Goal: Task Accomplishment & Management: Complete application form

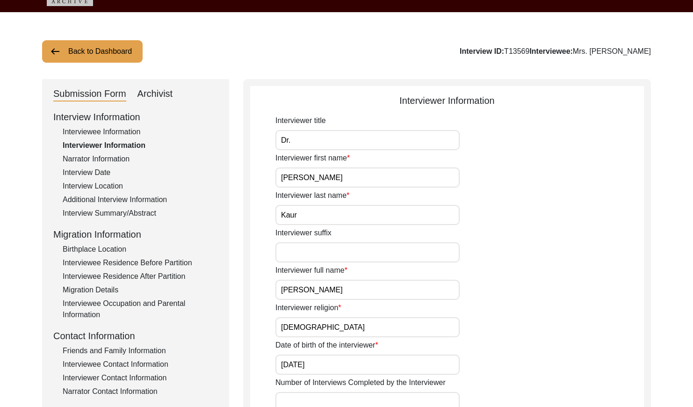
scroll to position [28, 0]
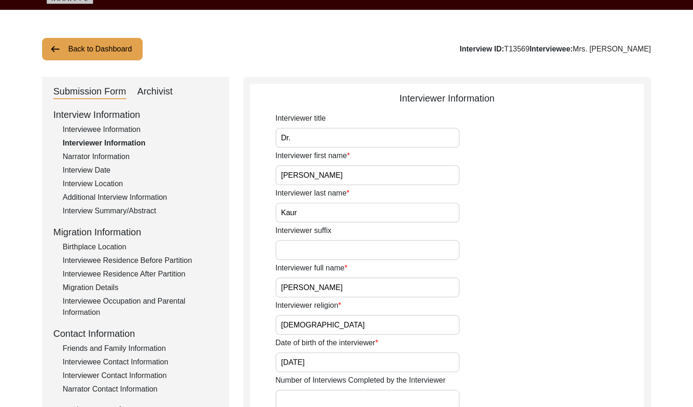
click at [106, 151] on div "Narrator Information" at bounding box center [140, 156] width 155 height 11
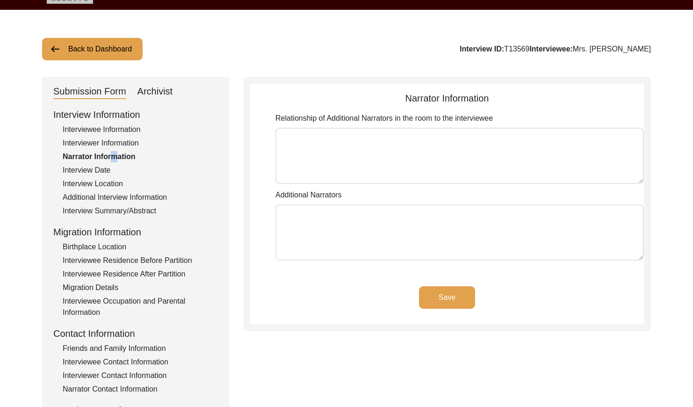
type textarea "[PERSON_NAME]"
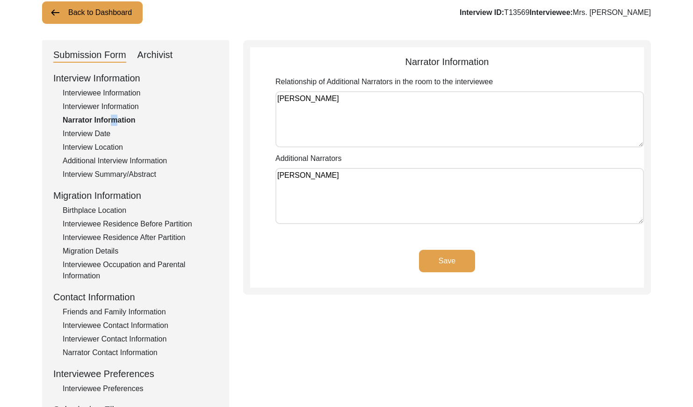
scroll to position [70, 0]
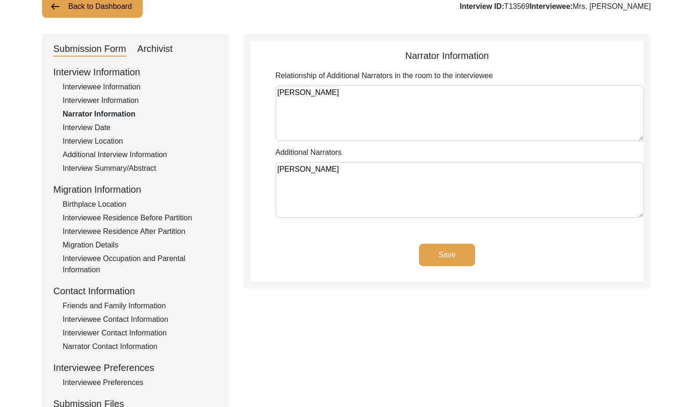
click at [95, 130] on div "Interview Date" at bounding box center [140, 127] width 155 height 11
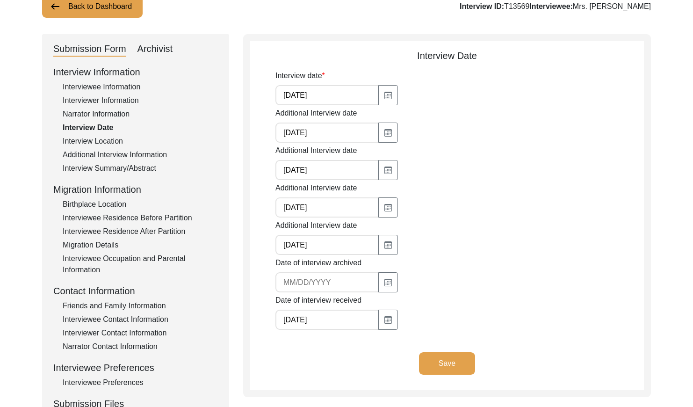
click at [106, 142] on div "Interview Location" at bounding box center [140, 141] width 155 height 11
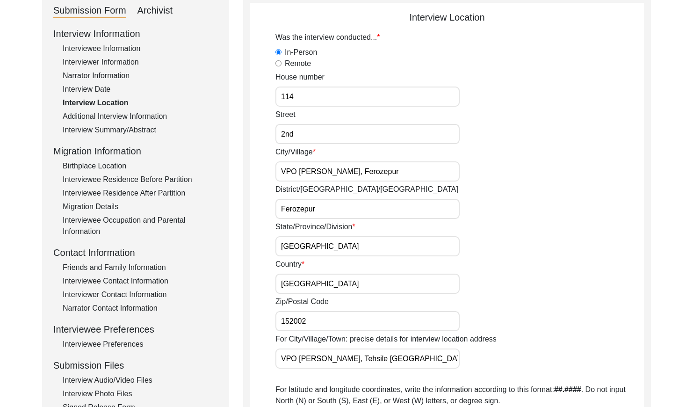
scroll to position [101, 0]
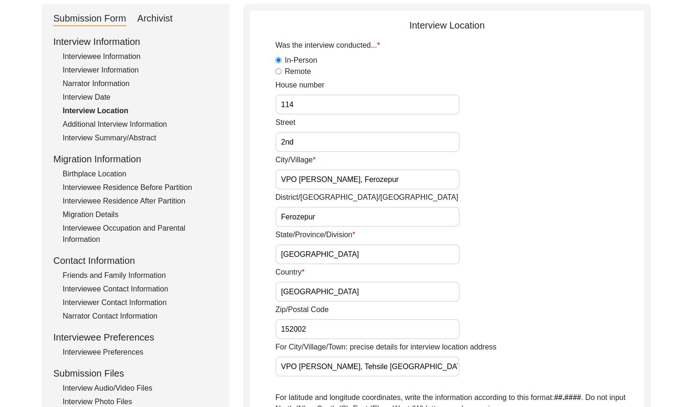
click at [152, 119] on div "Additional Interview Information" at bounding box center [140, 124] width 155 height 11
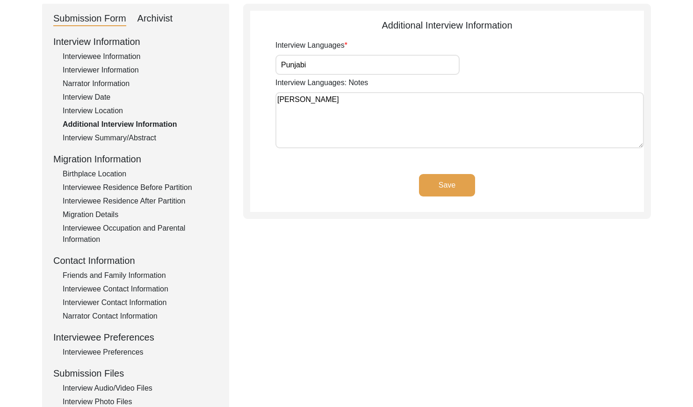
click at [140, 136] on div "Interview Summary/Abstract" at bounding box center [140, 137] width 155 height 11
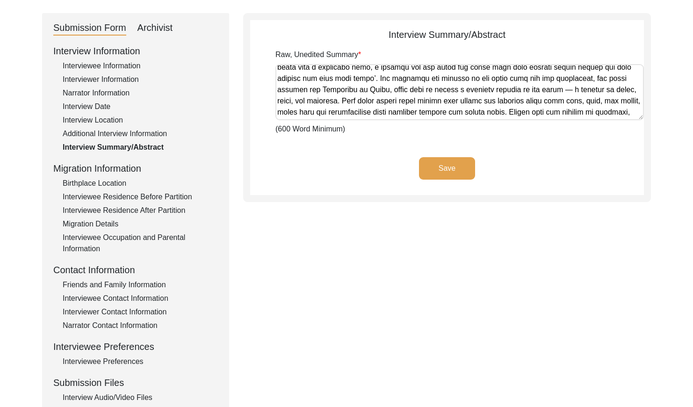
scroll to position [419, 0]
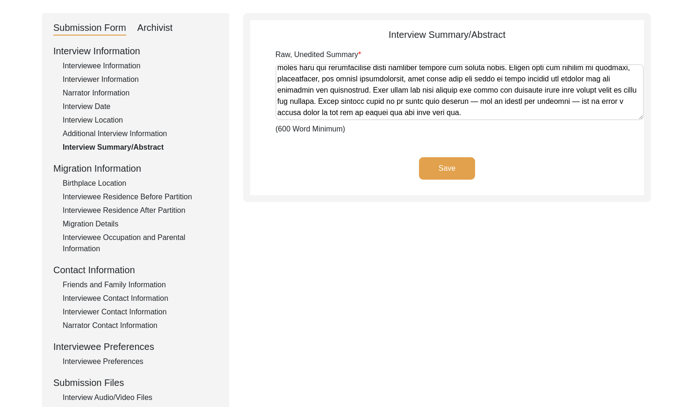
click at [119, 182] on div "Birthplace Location" at bounding box center [140, 183] width 155 height 11
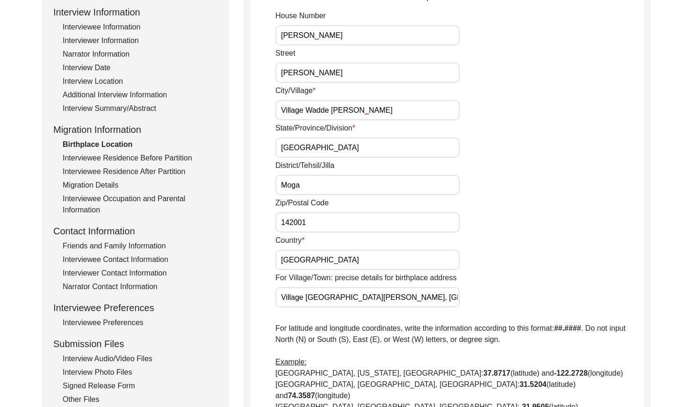
scroll to position [135, 0]
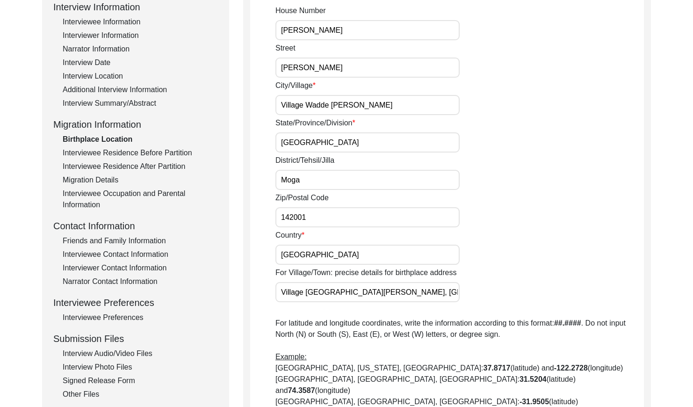
click at [163, 154] on div "Interviewee Residence Before Partition" at bounding box center [140, 152] width 155 height 11
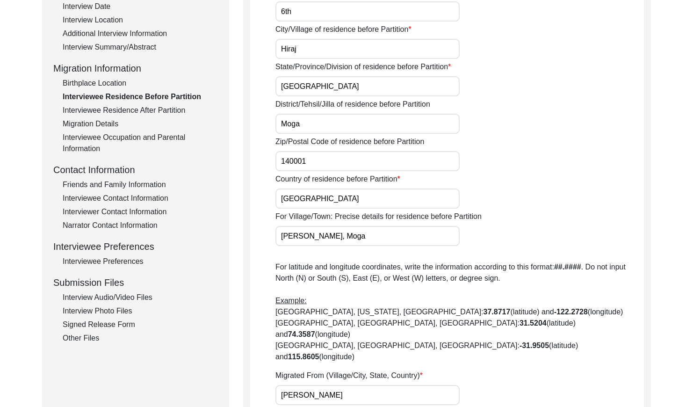
scroll to position [169, 0]
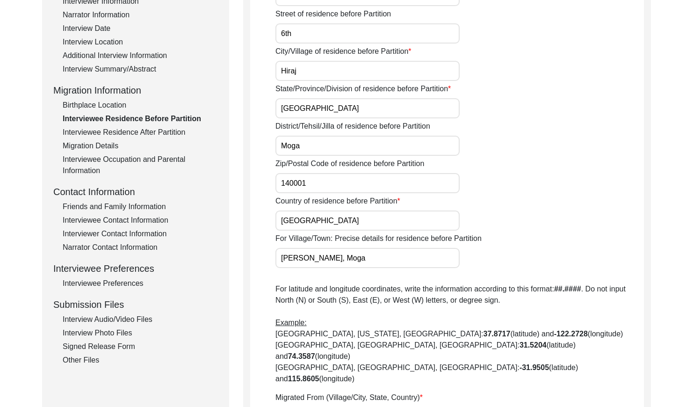
click at [133, 133] on div "Interviewee Residence After Partition" at bounding box center [140, 132] width 155 height 11
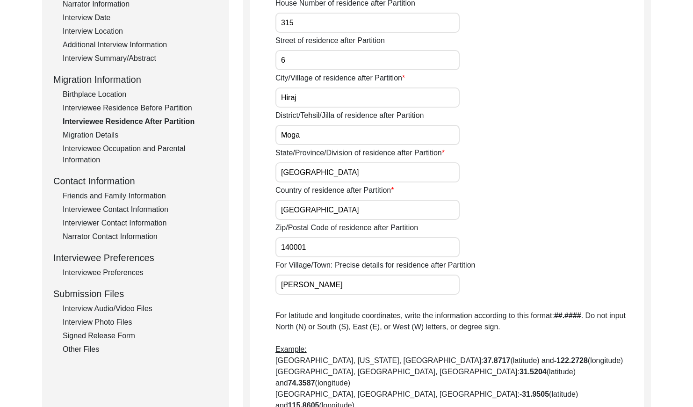
scroll to position [182, 0]
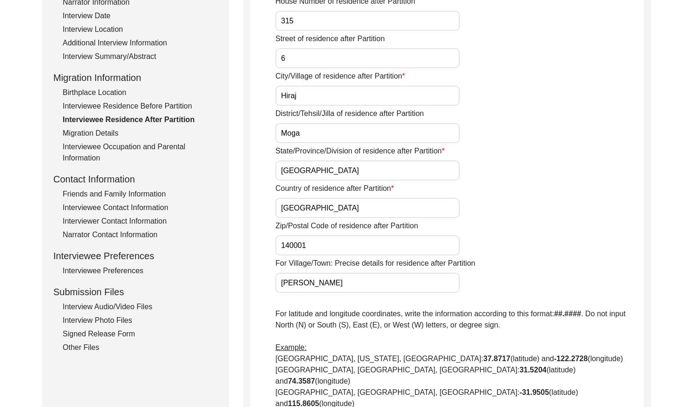
click at [110, 133] on div "Migration Details" at bounding box center [140, 133] width 155 height 11
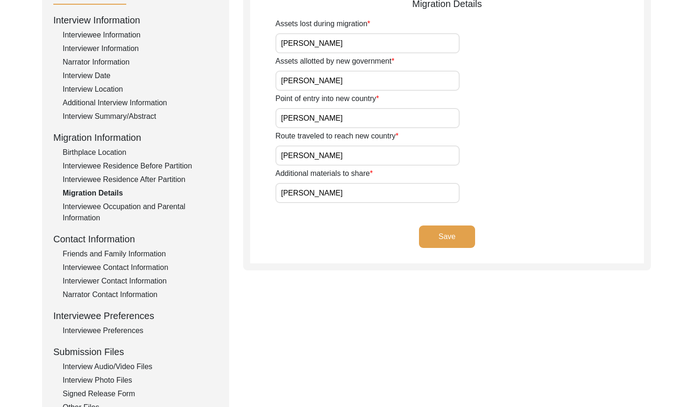
scroll to position [115, 0]
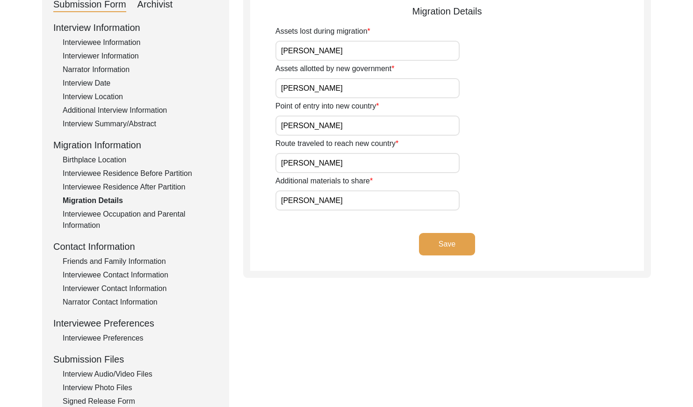
click at [137, 179] on div "Interview Information Interviewee Information Interviewer Information Narrator …" at bounding box center [135, 221] width 165 height 400
click at [137, 183] on div "Interviewee Residence After Partition" at bounding box center [140, 186] width 155 height 11
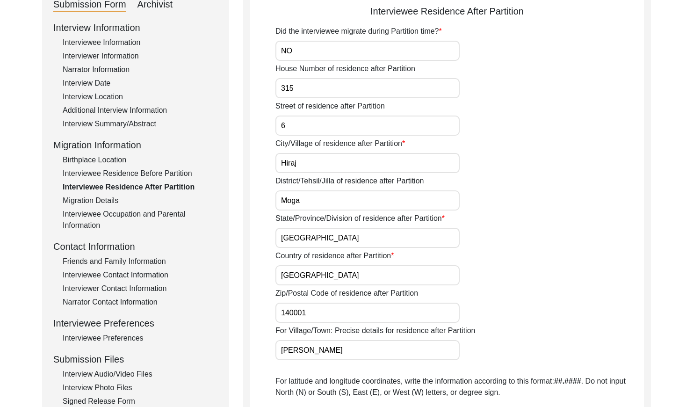
click at [132, 213] on div "Interviewee Occupation and Parental Information" at bounding box center [140, 220] width 155 height 22
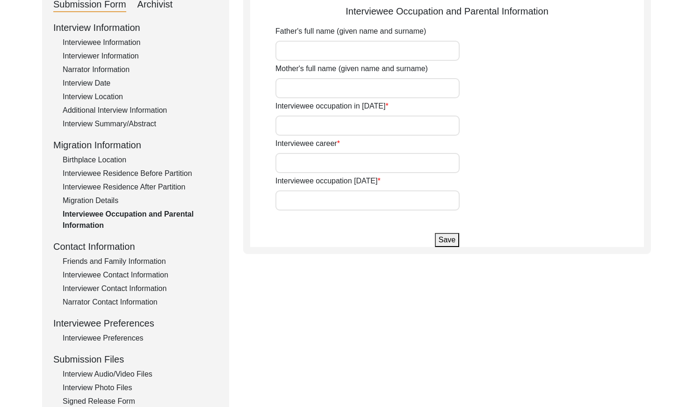
type input "[PERSON_NAME]"
type input "She was Child"
type input "House wife"
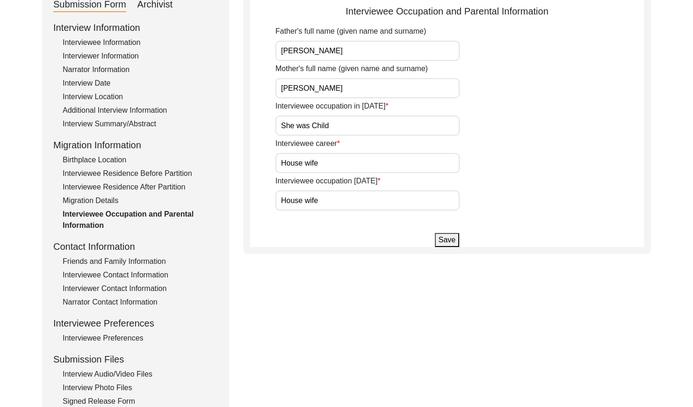
click at [109, 42] on div "Interviewee Information" at bounding box center [140, 42] width 155 height 11
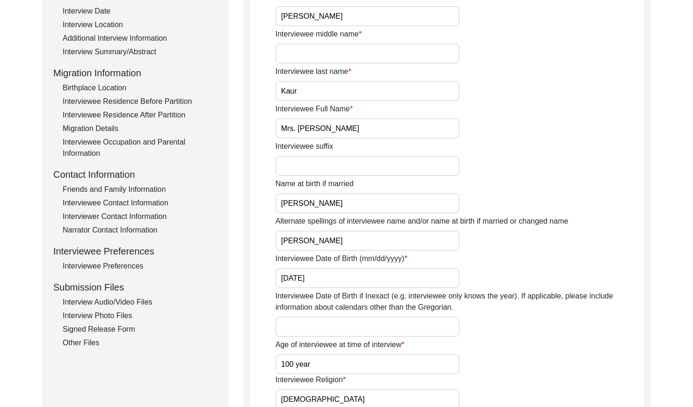
scroll to position [131, 0]
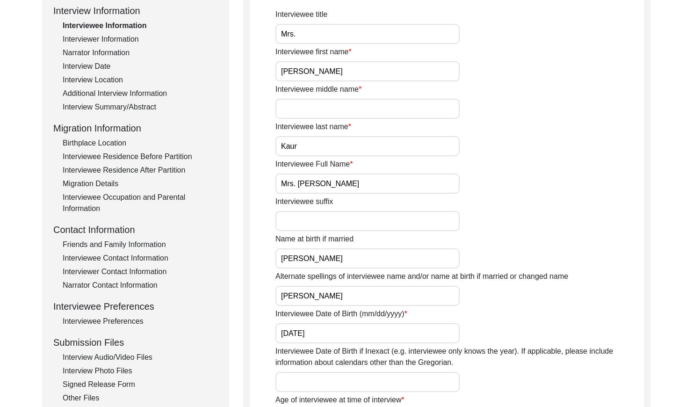
click at [147, 198] on div "Interviewee Occupation and Parental Information" at bounding box center [140, 203] width 155 height 22
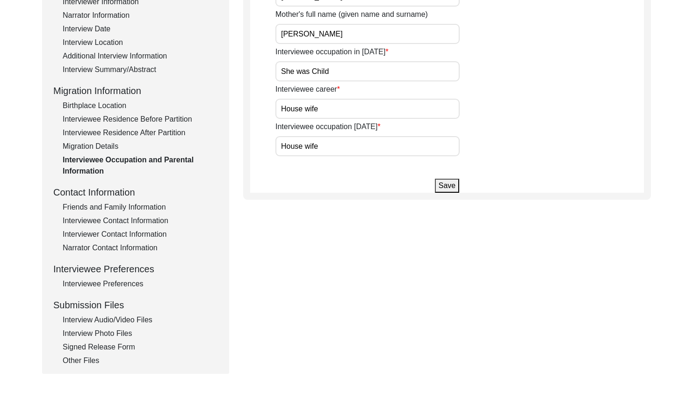
scroll to position [170, 0]
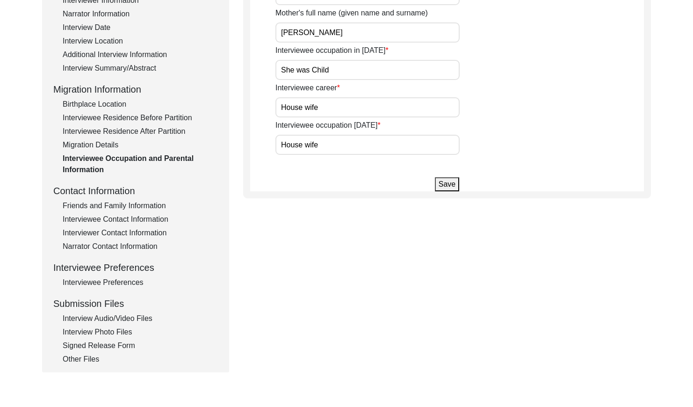
click at [159, 207] on div "Friends and Family Information" at bounding box center [140, 205] width 155 height 11
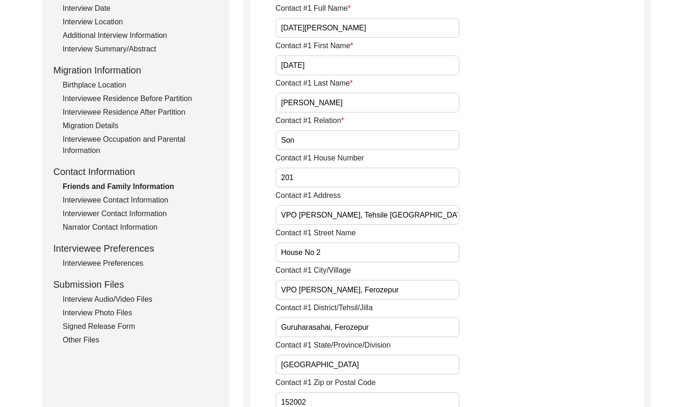
scroll to position [151, 0]
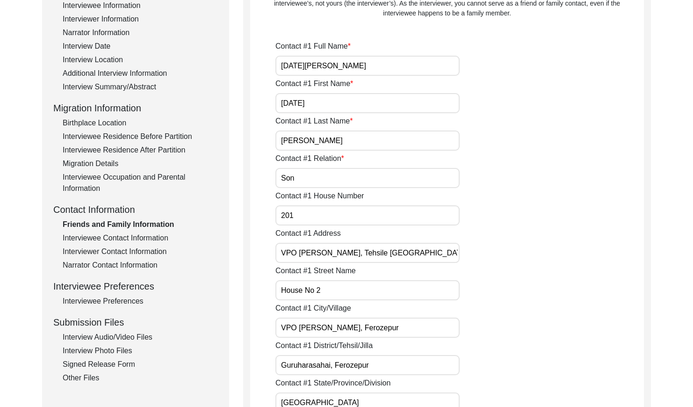
click at [134, 247] on div "Interviewer Contact Information" at bounding box center [140, 251] width 155 height 11
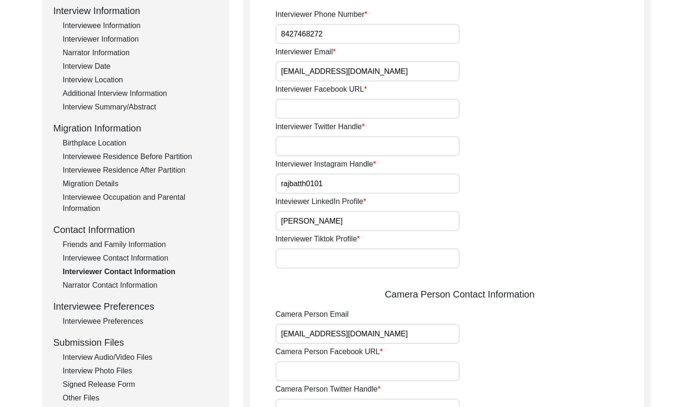
scroll to position [133, 0]
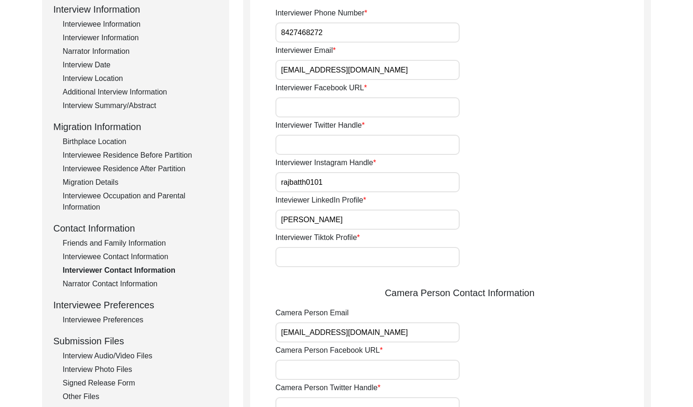
drag, startPoint x: 142, startPoint y: 252, endPoint x: 148, endPoint y: 252, distance: 5.6
click at [143, 252] on div "Interviewee Contact Information" at bounding box center [140, 256] width 155 height 11
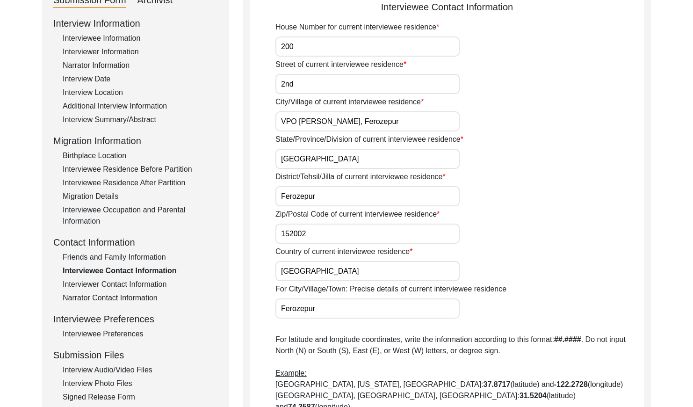
scroll to position [110, 0]
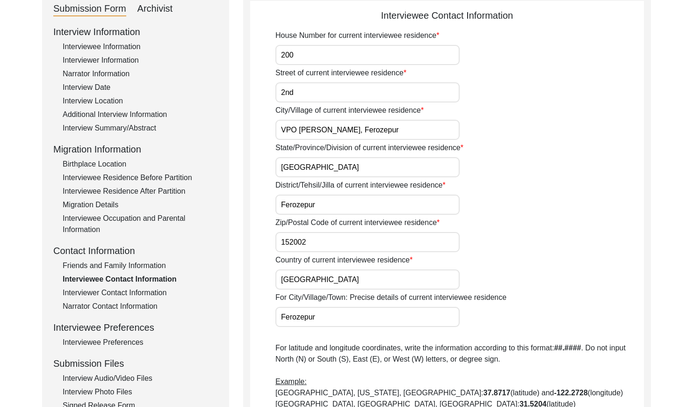
click at [139, 291] on div "Interviewer Contact Information" at bounding box center [140, 292] width 155 height 11
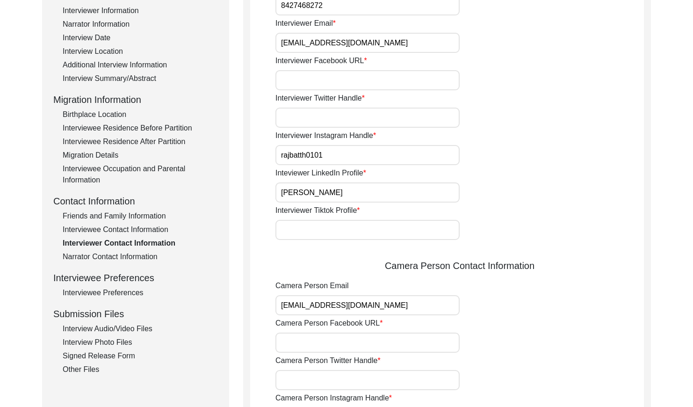
scroll to position [151, 0]
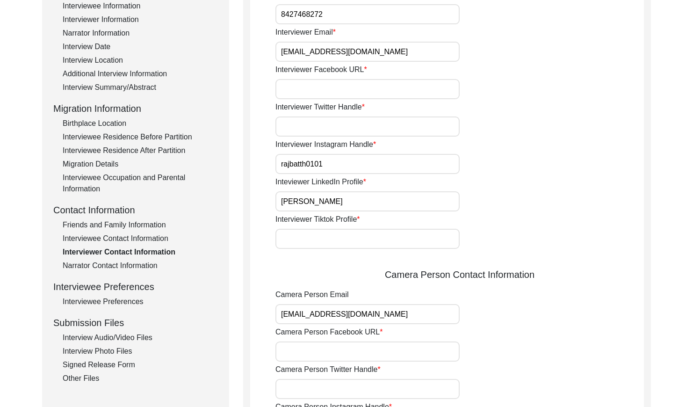
click at [144, 268] on div "Narrator Contact Information" at bounding box center [140, 265] width 155 height 11
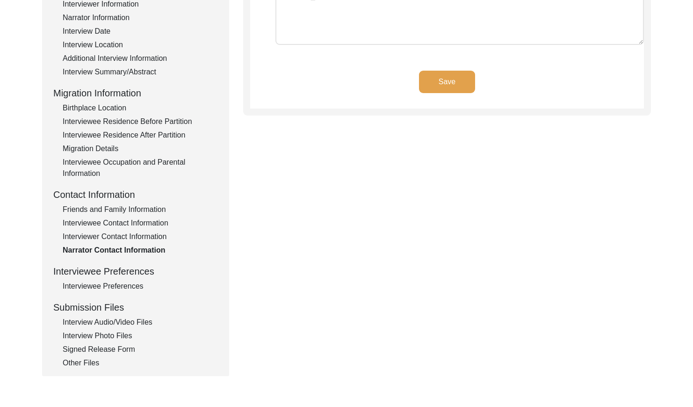
scroll to position [180, 0]
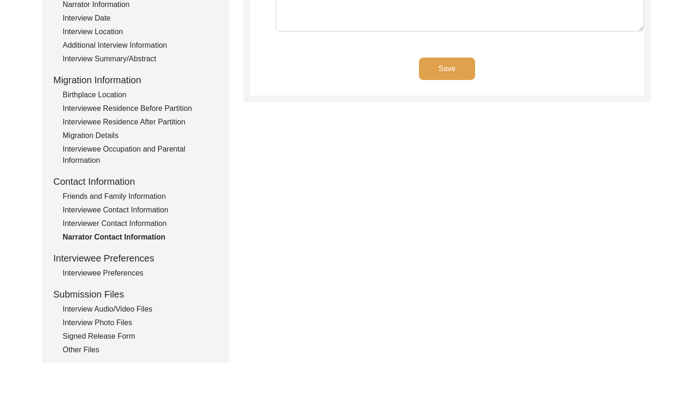
click at [123, 271] on div "Interviewee Preferences" at bounding box center [140, 272] width 155 height 11
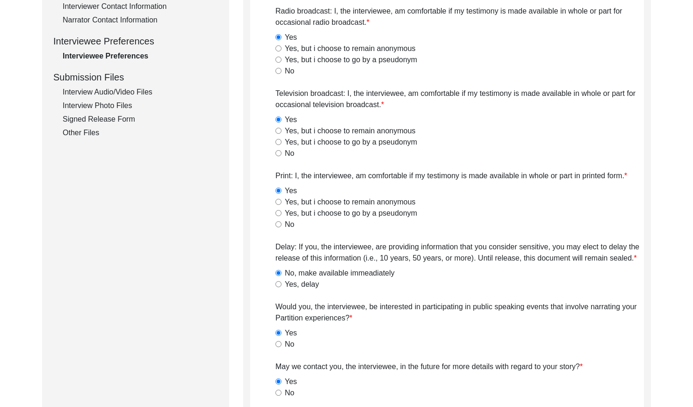
scroll to position [428, 0]
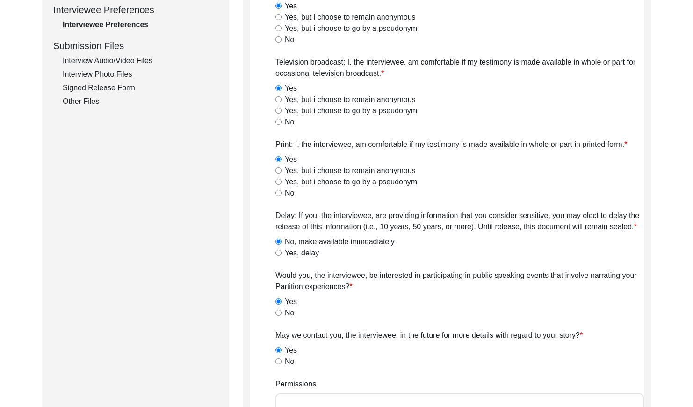
click at [137, 63] on div "Interview Audio/Video Files" at bounding box center [140, 60] width 155 height 11
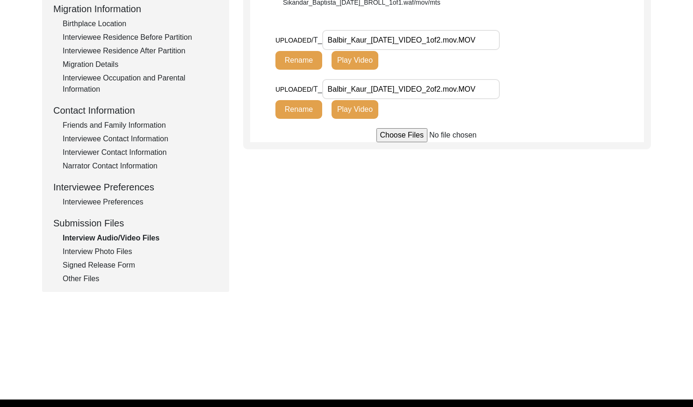
scroll to position [246, 0]
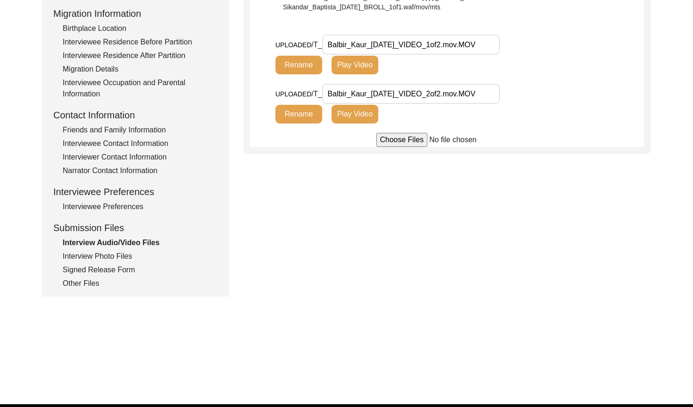
click at [350, 71] on button "Play Video" at bounding box center [355, 65] width 47 height 19
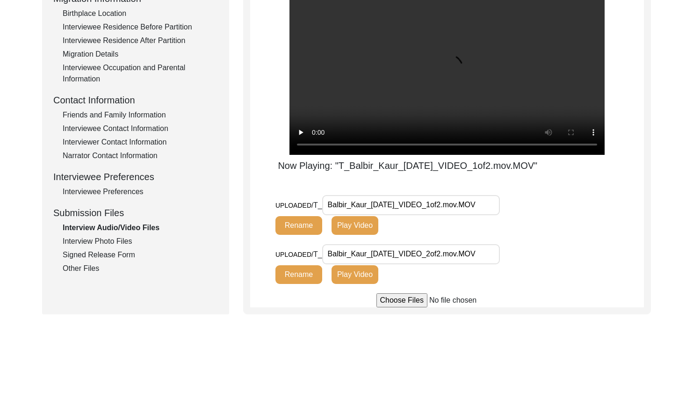
scroll to position [261, 0]
click at [351, 274] on button "Play Video" at bounding box center [355, 274] width 47 height 19
click at [108, 240] on div "Interview Photo Files" at bounding box center [140, 240] width 155 height 11
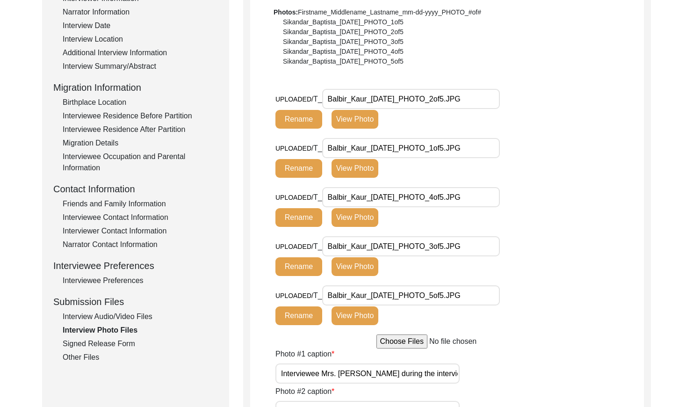
scroll to position [173, 0]
click at [337, 126] on button "View Photo" at bounding box center [355, 118] width 47 height 19
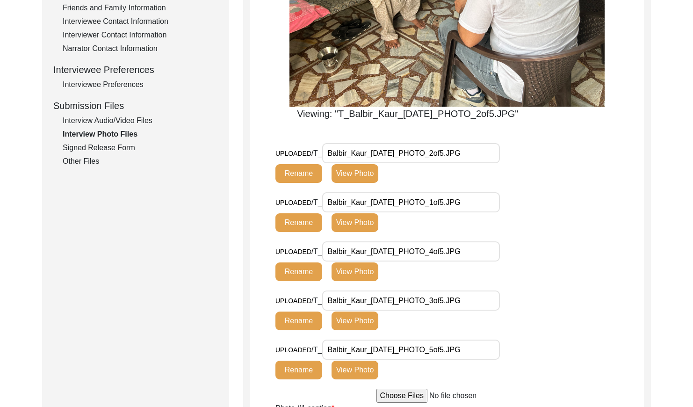
click at [352, 226] on button "View Photo" at bounding box center [355, 222] width 47 height 19
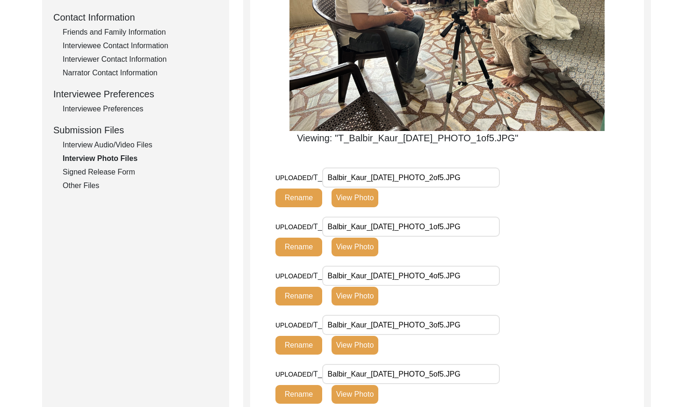
scroll to position [346, 0]
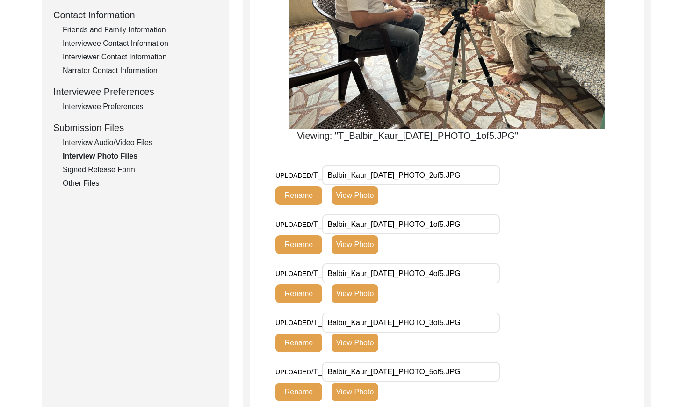
click at [354, 290] on button "View Photo" at bounding box center [355, 293] width 47 height 19
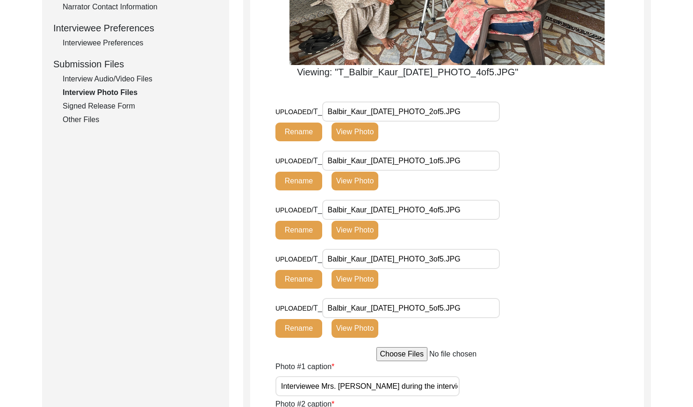
scroll to position [431, 0]
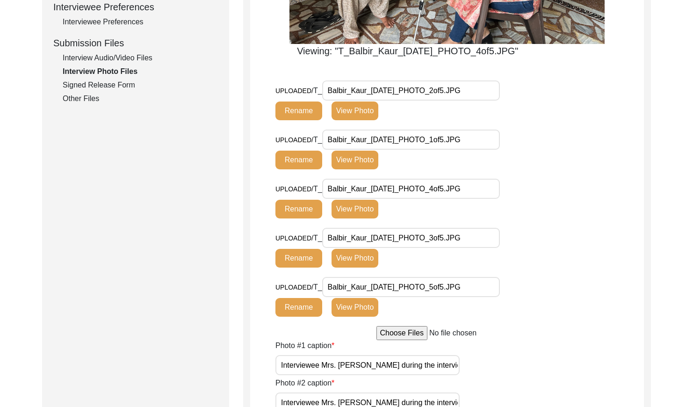
click at [350, 255] on button "View Photo" at bounding box center [355, 258] width 47 height 19
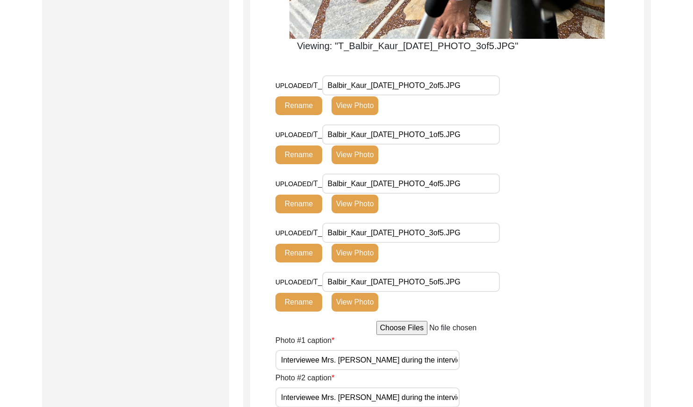
scroll to position [627, 0]
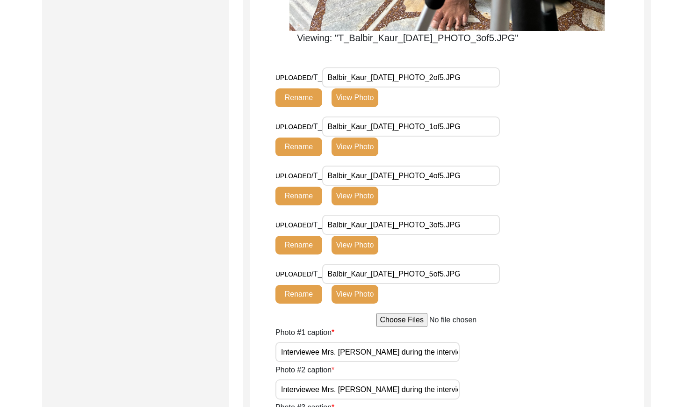
click at [365, 292] on button "View Photo" at bounding box center [355, 294] width 47 height 19
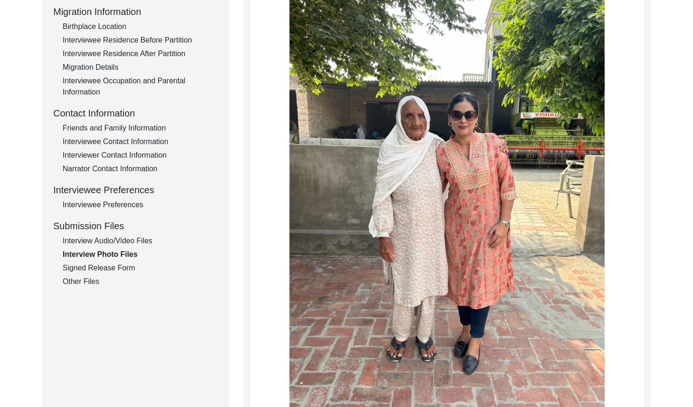
scroll to position [235, 0]
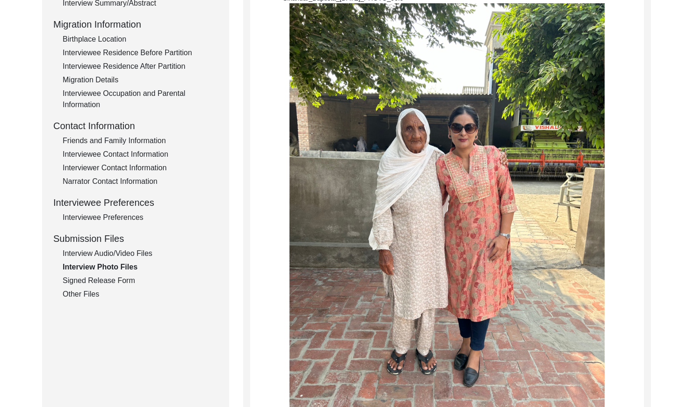
click at [114, 278] on div "Signed Release Form" at bounding box center [140, 280] width 155 height 11
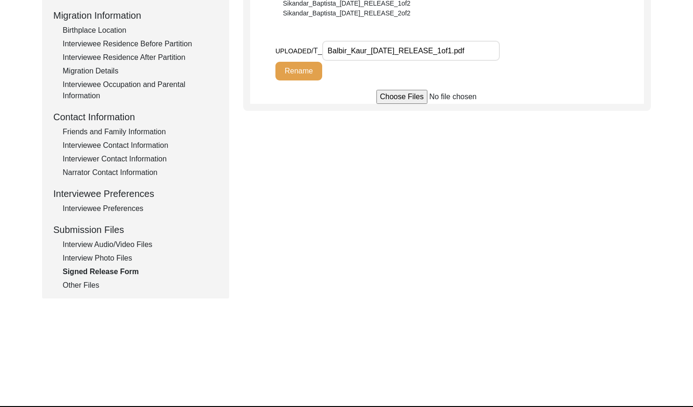
scroll to position [269, 0]
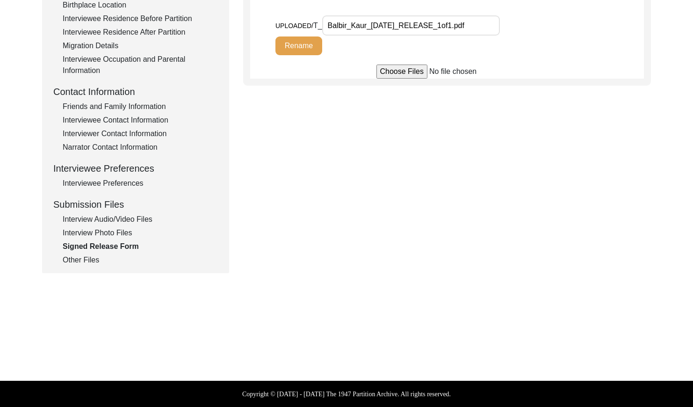
click at [84, 262] on div "Other Files" at bounding box center [140, 259] width 155 height 11
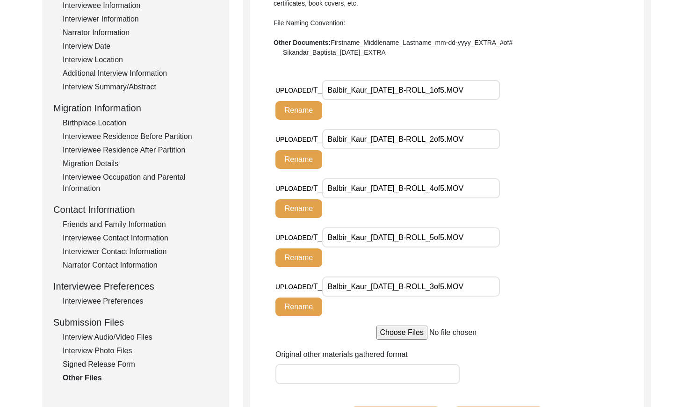
scroll to position [142, 0]
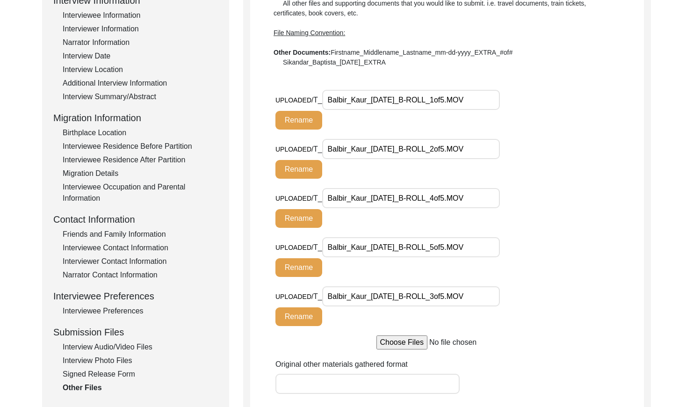
drag, startPoint x: 128, startPoint y: 347, endPoint x: 124, endPoint y: 343, distance: 5.3
click at [128, 346] on div "Interview Audio/Video Files" at bounding box center [140, 346] width 155 height 11
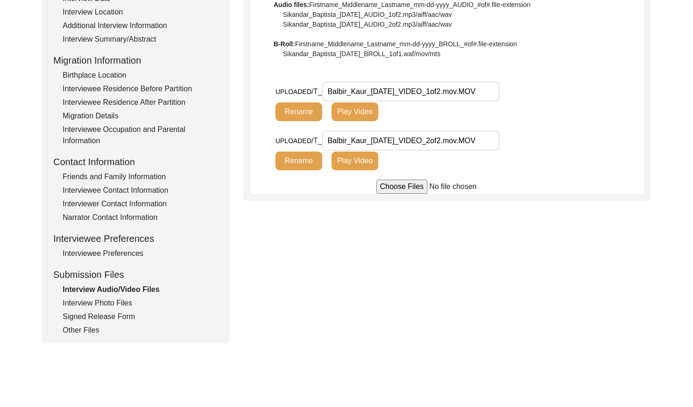
scroll to position [203, 0]
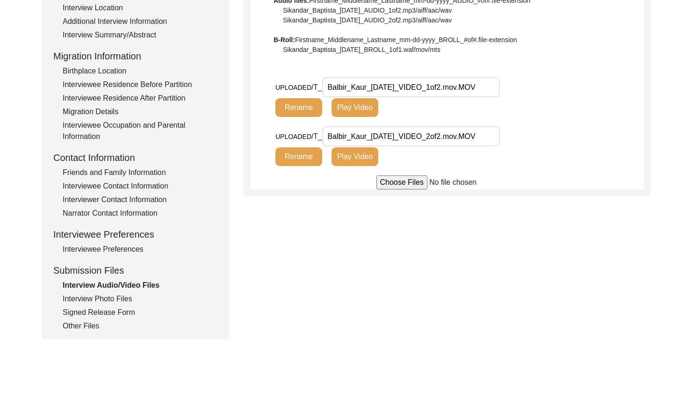
click at [83, 326] on div "Other Files" at bounding box center [140, 325] width 155 height 11
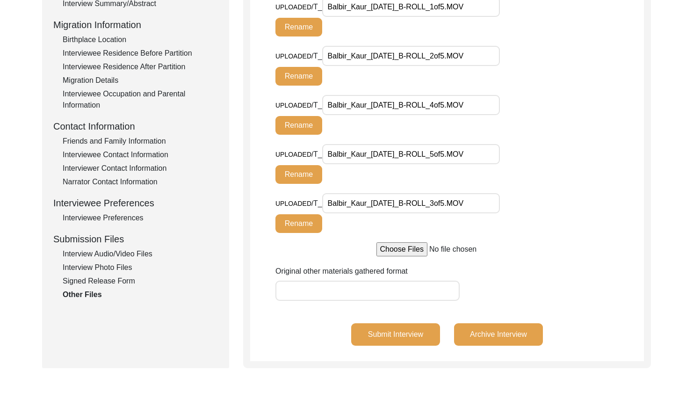
scroll to position [248, 0]
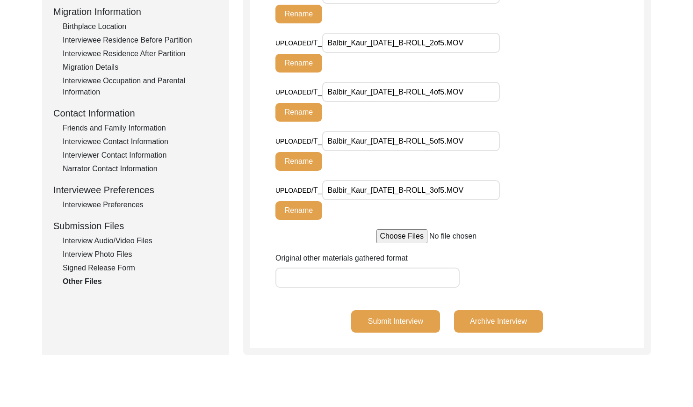
click at [117, 269] on div "Signed Release Form" at bounding box center [140, 267] width 155 height 11
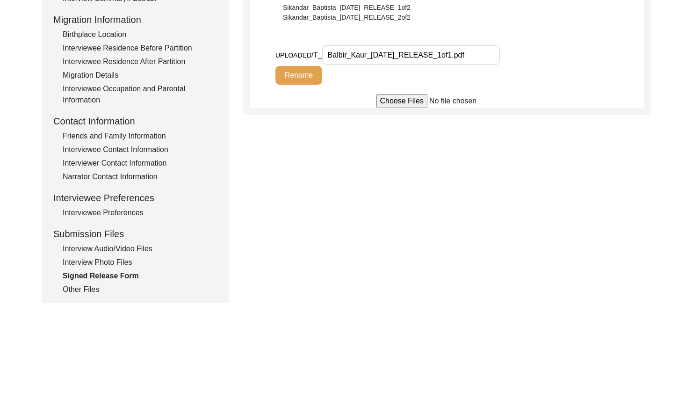
scroll to position [238, 0]
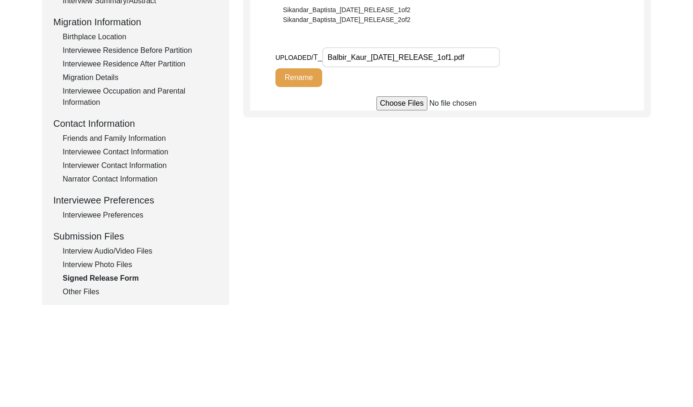
click at [108, 263] on div "Interview Photo Files" at bounding box center [140, 264] width 155 height 11
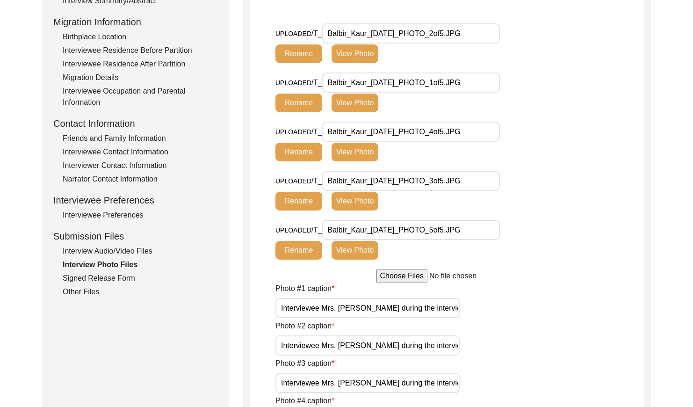
click at [113, 251] on div "Interview Audio/Video Files" at bounding box center [140, 250] width 155 height 11
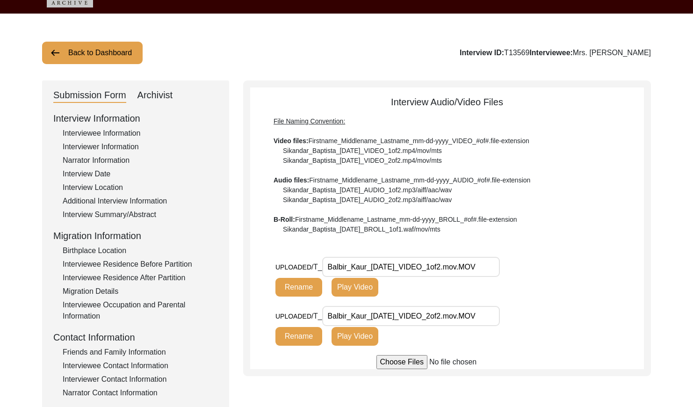
scroll to position [0, 0]
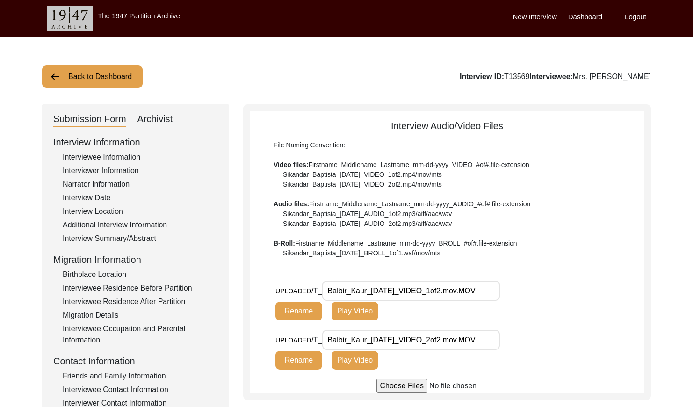
click at [95, 80] on button "Back to Dashboard" at bounding box center [92, 76] width 101 height 22
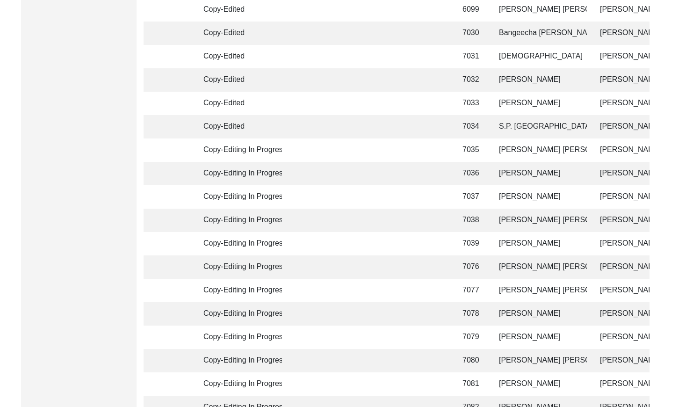
scroll to position [2210, 0]
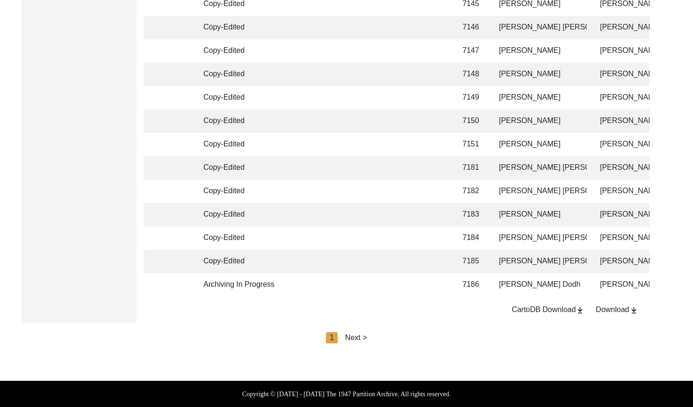
click at [363, 337] on div "Next >" at bounding box center [356, 337] width 22 height 11
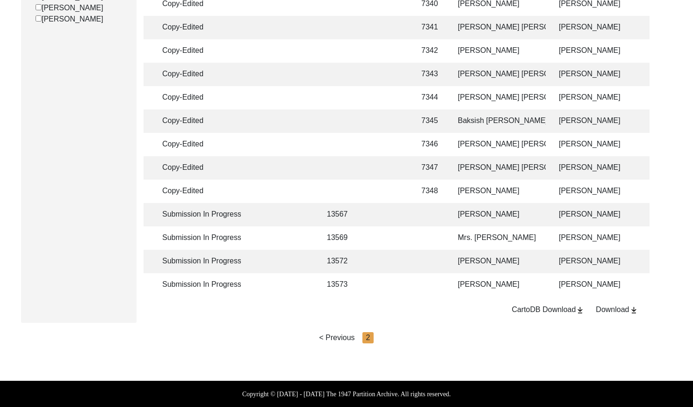
scroll to position [0, 0]
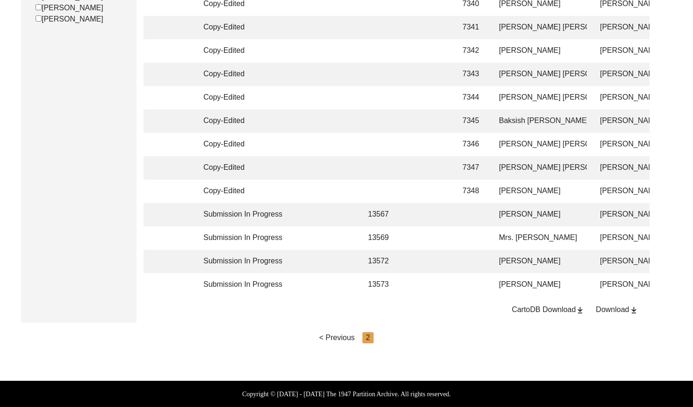
click at [461, 258] on td at bounding box center [471, 261] width 29 height 23
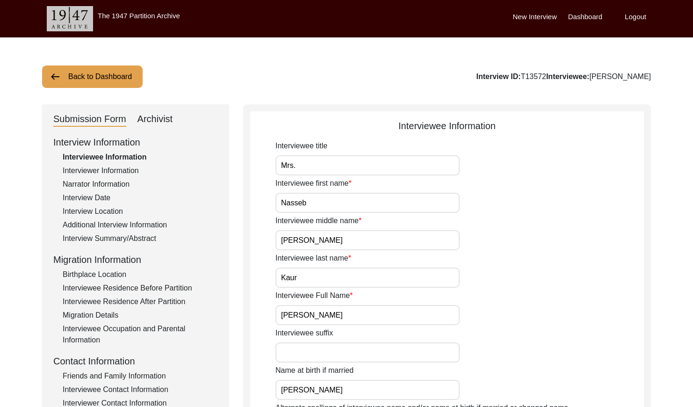
drag, startPoint x: 544, startPoint y: 77, endPoint x: 518, endPoint y: 76, distance: 26.7
click at [518, 76] on div "Interview ID: T13572 Interviewee: [PERSON_NAME]" at bounding box center [563, 76] width 174 height 11
copy div "T13572"
click at [119, 171] on div "Interviewer Information" at bounding box center [140, 170] width 155 height 11
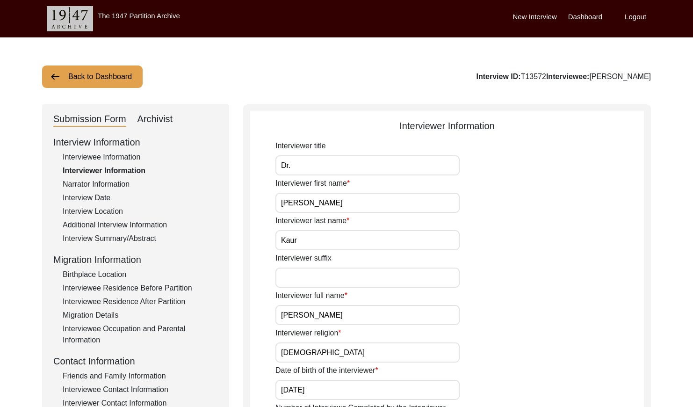
click at [122, 155] on div "Interviewee Information" at bounding box center [140, 156] width 155 height 11
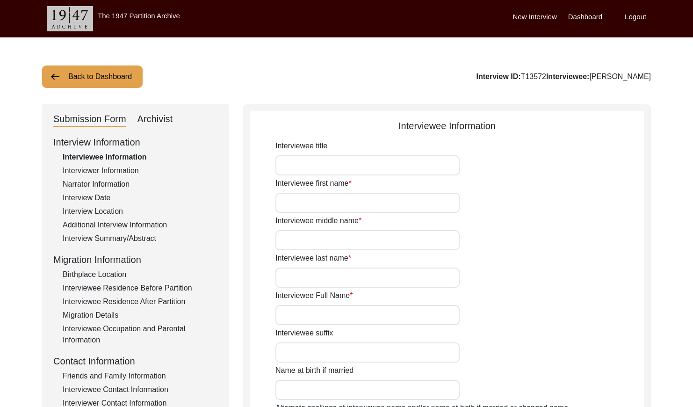
type input "Mrs."
type input "Nasseb"
type input "[PERSON_NAME]"
type input "Kaur"
type input "[PERSON_NAME]"
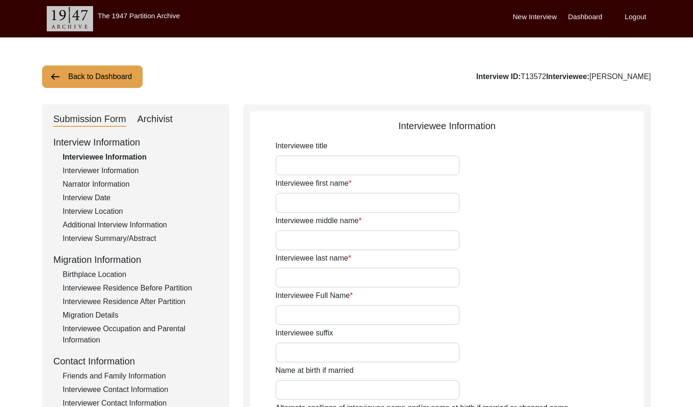
type input "[PERSON_NAME]"
type input "[DATE]"
type input "2 years"
type input "[DEMOGRAPHIC_DATA]"
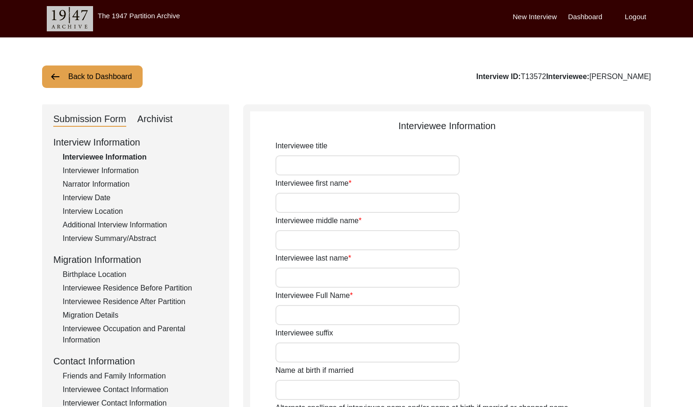
type input "[PERSON_NAME]"
type textarea "[PERSON_NAME]"
type input "Punjabi"
type input "[GEOGRAPHIC_DATA]"
type input "[DEMOGRAPHIC_DATA]"
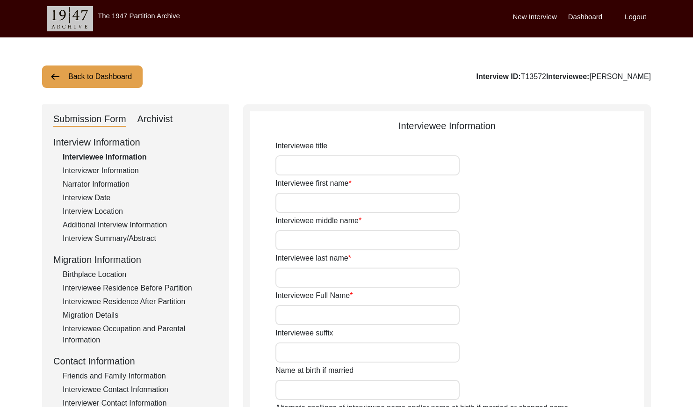
type input "Jatt"
click at [94, 184] on div "Narrator Information" at bounding box center [140, 184] width 155 height 11
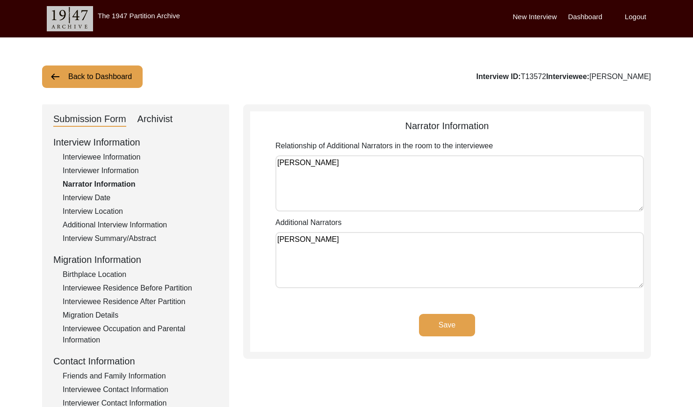
click at [101, 198] on div "Interview Date" at bounding box center [140, 197] width 155 height 11
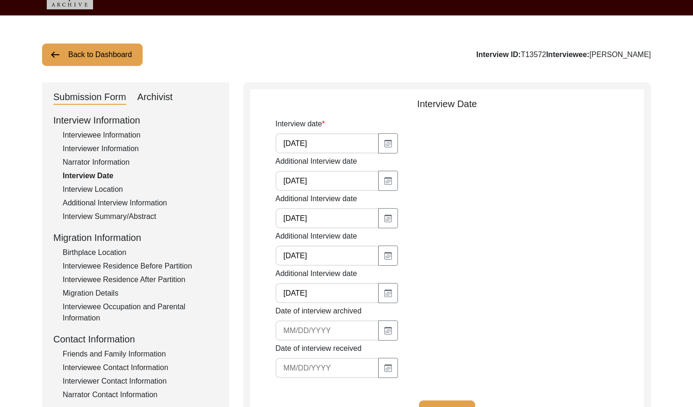
scroll to position [17, 0]
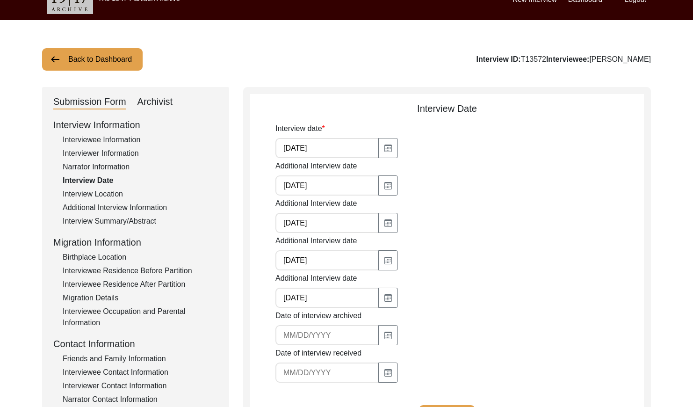
click at [107, 194] on div "Interview Location" at bounding box center [140, 193] width 155 height 11
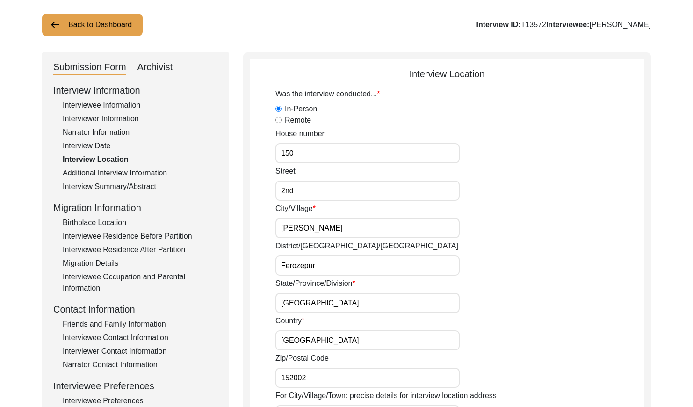
scroll to position [15, 0]
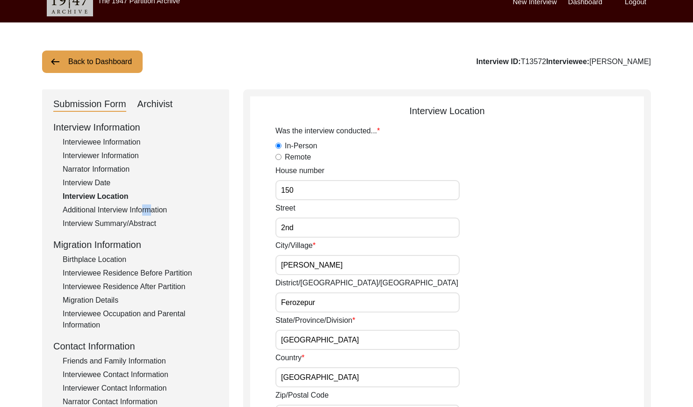
click at [144, 215] on div "Additional Interview Information" at bounding box center [140, 209] width 155 height 11
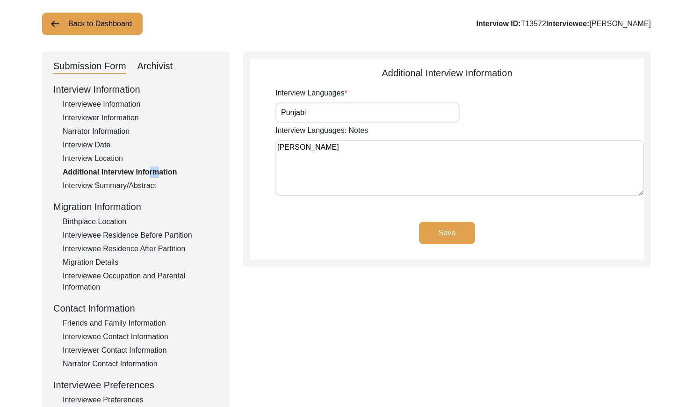
scroll to position [56, 0]
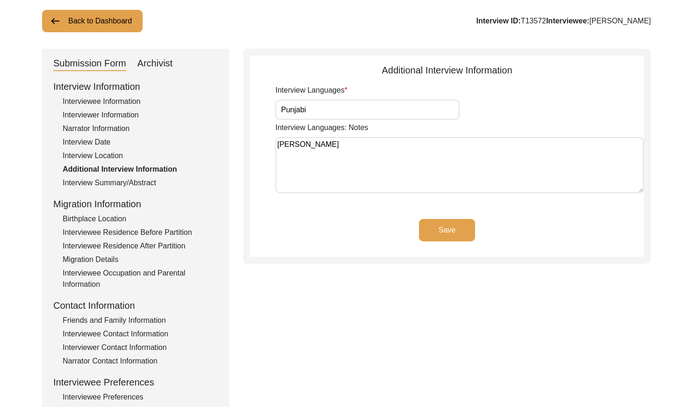
click at [135, 182] on div "Interview Summary/Abstract" at bounding box center [140, 182] width 155 height 11
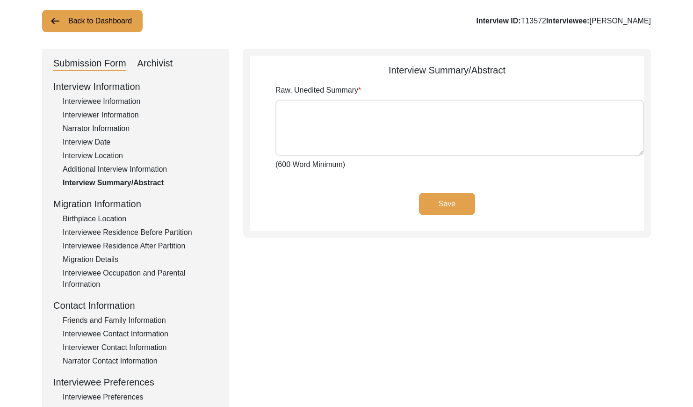
type textarea "[PERSON_NAME] was [DEMOGRAPHIC_DATA] on the time of partition of [DEMOGRAPHIC_D…"
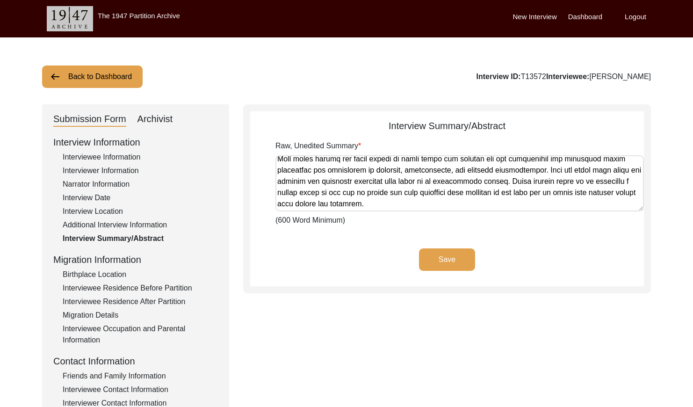
scroll to position [83, 0]
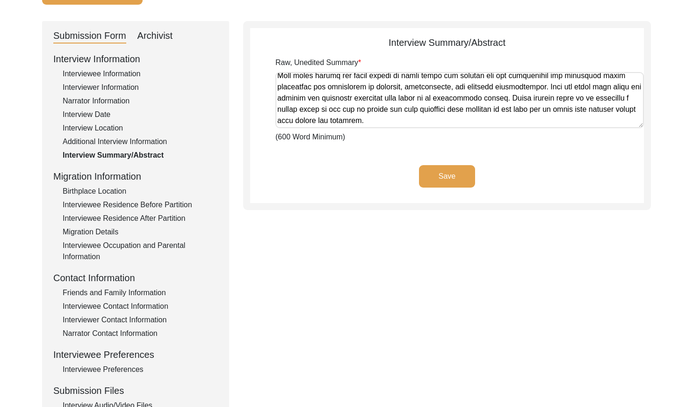
click at [102, 191] on div "Birthplace Location" at bounding box center [140, 191] width 155 height 11
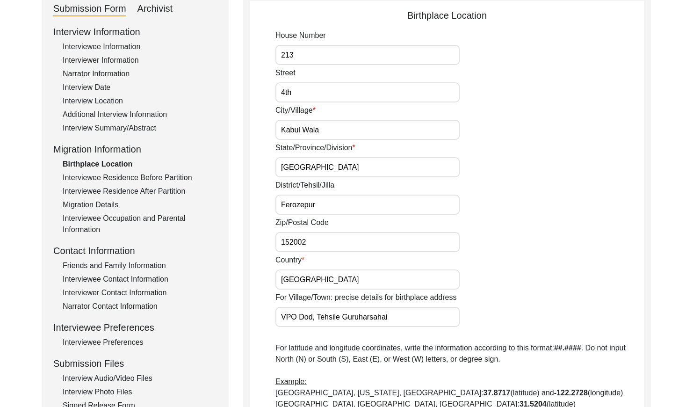
click at [176, 180] on div "Interviewee Residence Before Partition" at bounding box center [140, 177] width 155 height 11
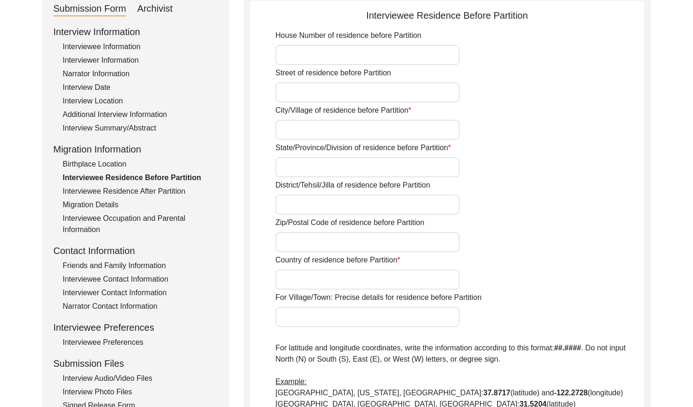
scroll to position [107, 0]
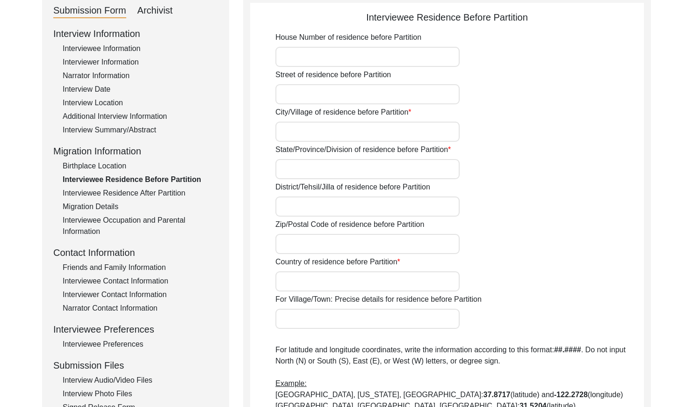
type input "315"
type input "4th"
type input "Kabul Wala, [GEOGRAPHIC_DATA]"
type input "[GEOGRAPHIC_DATA]"
type input "Ferozepur"
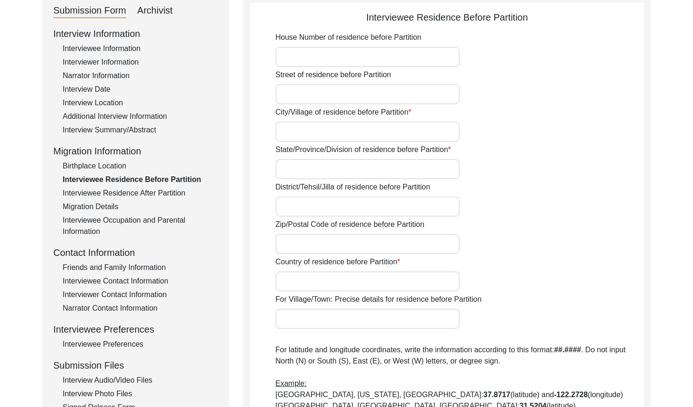
type input "152002"
type input "[GEOGRAPHIC_DATA]"
type input "Ferozepur"
type input "[GEOGRAPHIC_DATA]"
type input "30.9331° N"
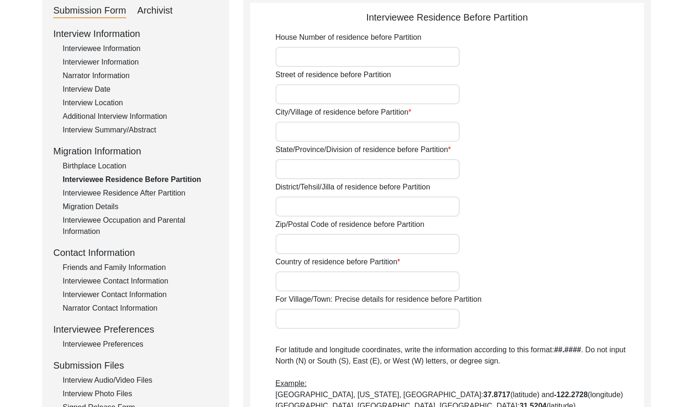
type input "74.6225° E"
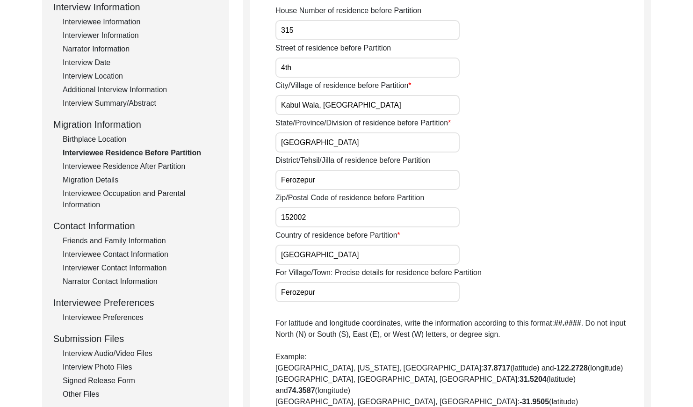
scroll to position [97, 0]
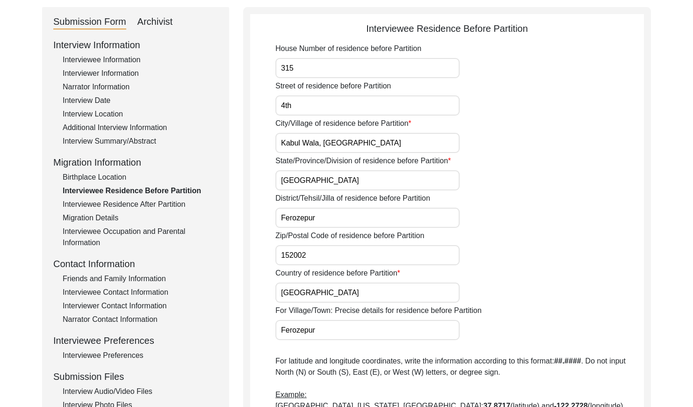
click at [159, 204] on div "Interviewee Residence After Partition" at bounding box center [140, 204] width 155 height 11
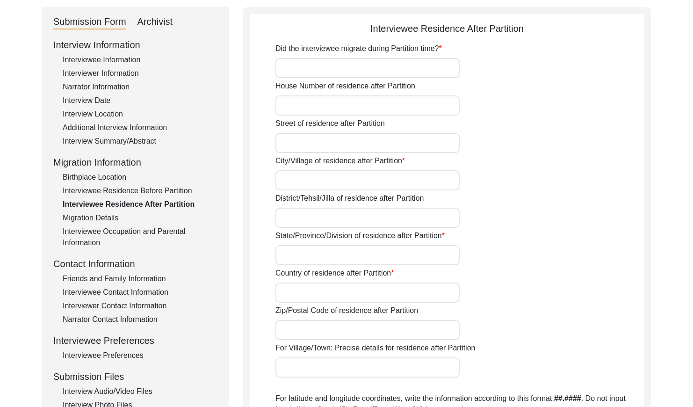
type input "[PERSON_NAME]"
type input "315"
type input "4th"
type input "Kabul Wala, [GEOGRAPHIC_DATA]"
type input "Guruhasahai, District Ferozepur"
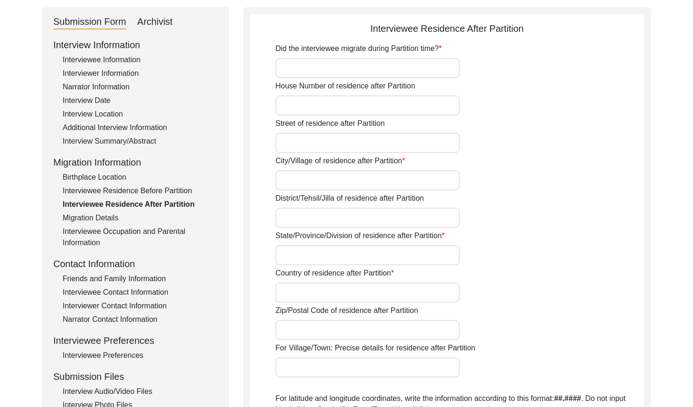
type input "[GEOGRAPHIC_DATA]"
type input "152002"
type input "Ferozepur"
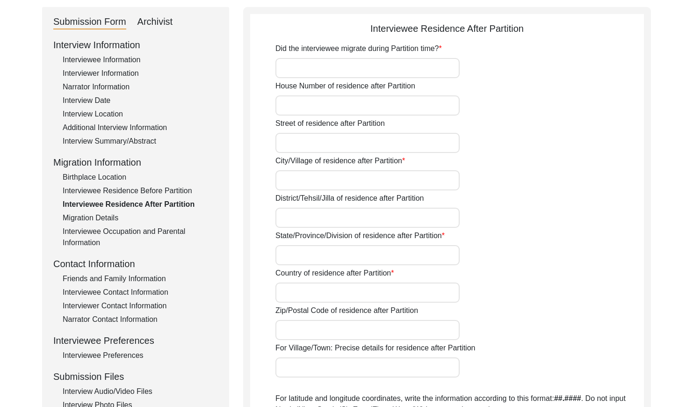
type input "30.9331°N"
type input "74.6225° E"
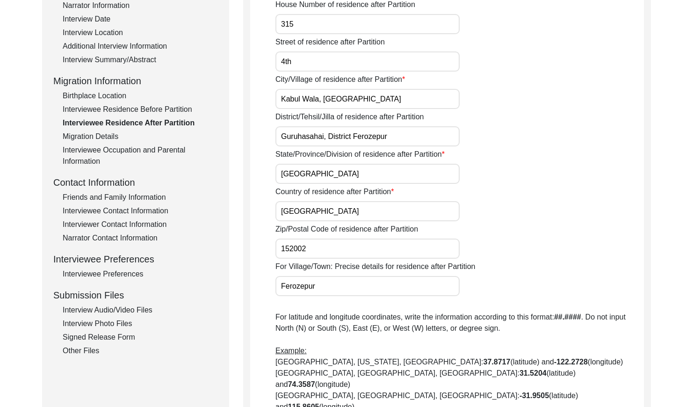
scroll to position [156, 0]
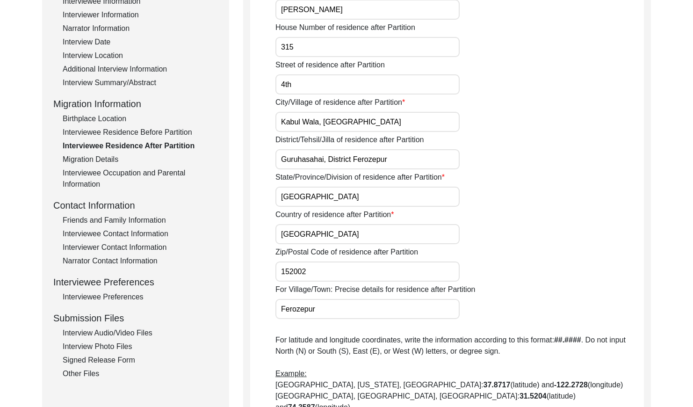
click at [110, 159] on div "Migration Details" at bounding box center [140, 159] width 155 height 11
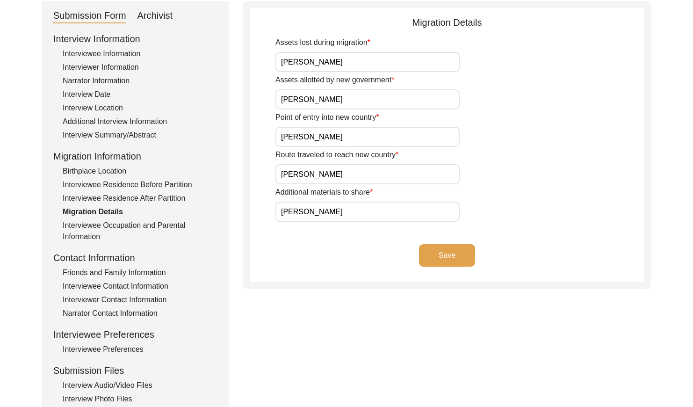
scroll to position [107, 0]
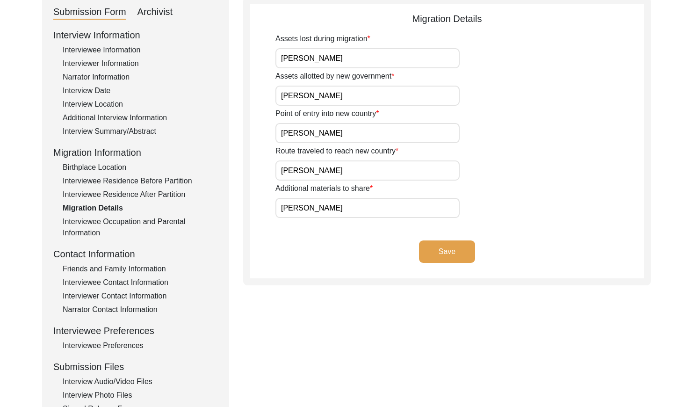
drag, startPoint x: 134, startPoint y: 191, endPoint x: 137, endPoint y: 197, distance: 6.9
click at [134, 191] on div "Interviewee Residence After Partition" at bounding box center [140, 194] width 155 height 11
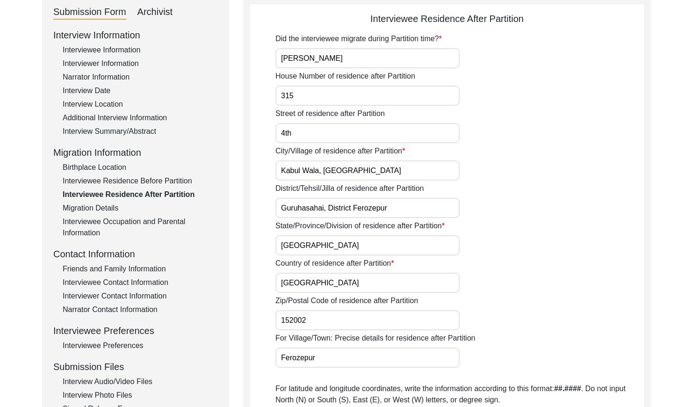
click at [140, 221] on div "Interviewee Occupation and Parental Information" at bounding box center [140, 227] width 155 height 22
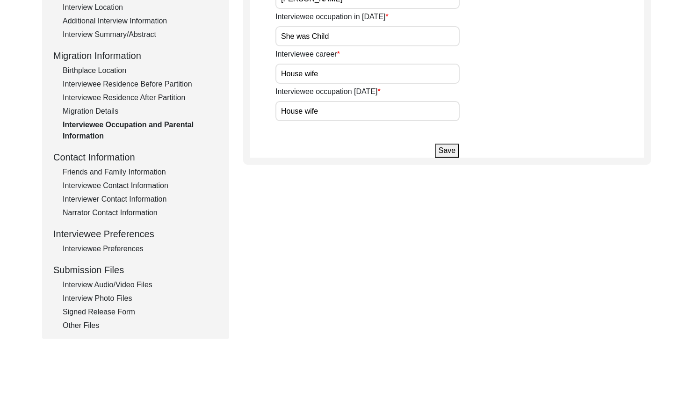
scroll to position [206, 0]
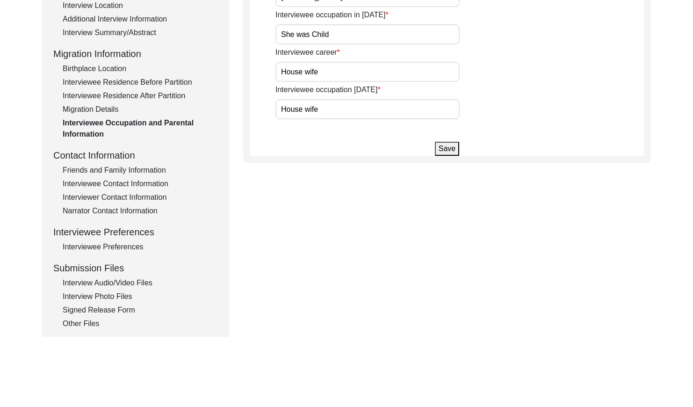
click at [148, 169] on div "Friends and Family Information" at bounding box center [140, 170] width 155 height 11
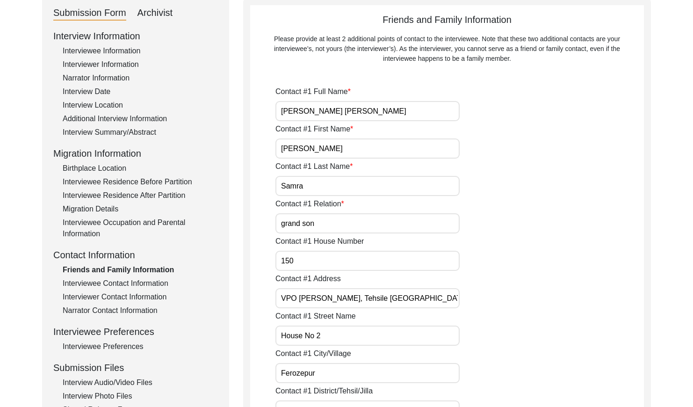
scroll to position [116, 0]
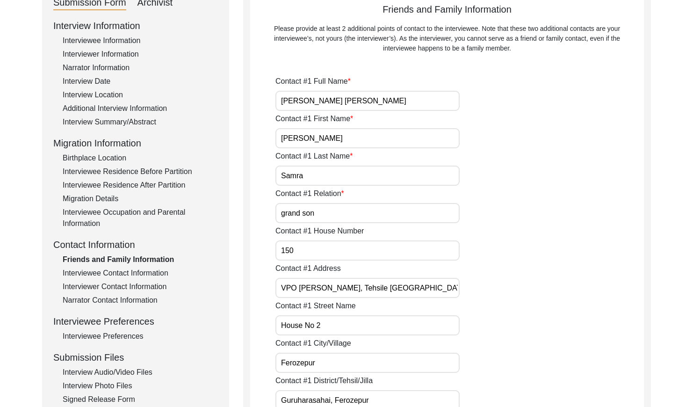
click at [133, 271] on div "Interviewee Contact Information" at bounding box center [140, 272] width 155 height 11
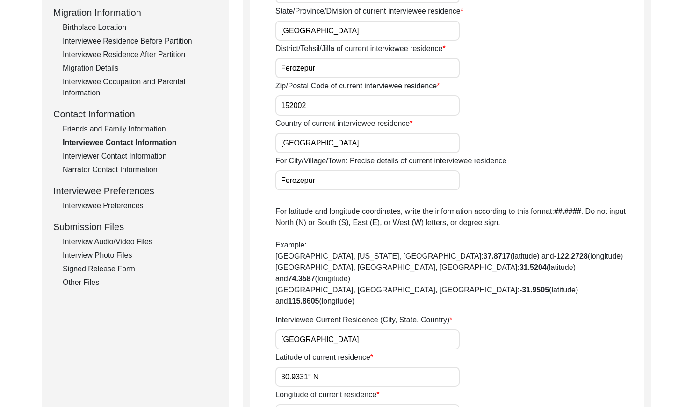
scroll to position [210, 0]
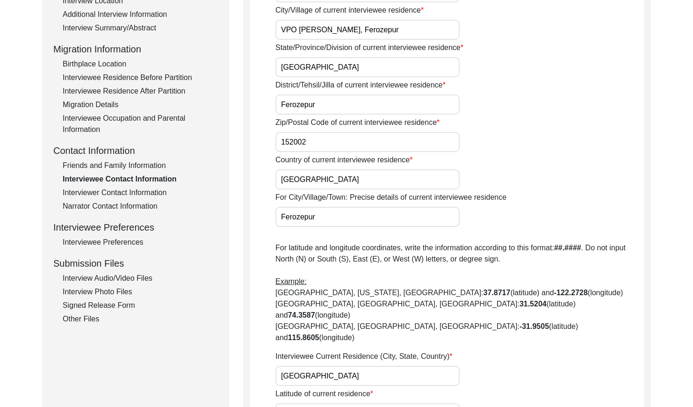
click at [143, 187] on div "Interviewer Contact Information" at bounding box center [140, 192] width 155 height 11
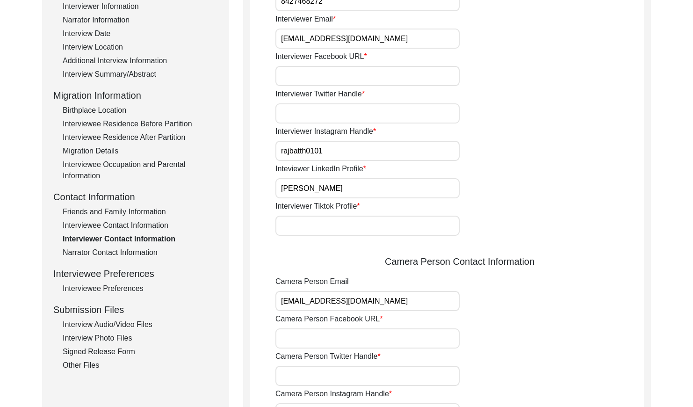
scroll to position [168, 0]
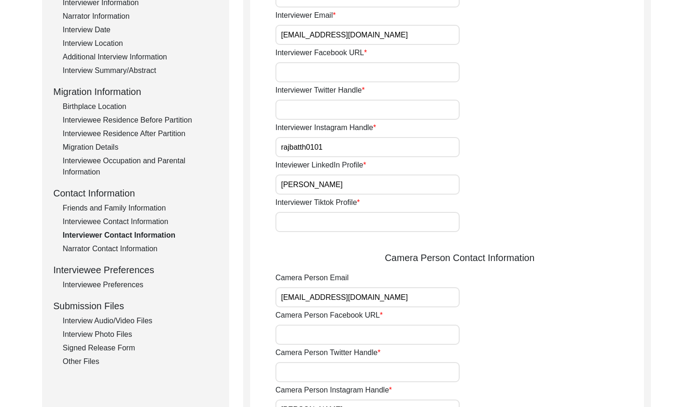
click at [134, 208] on div "Friends and Family Information" at bounding box center [140, 207] width 155 height 11
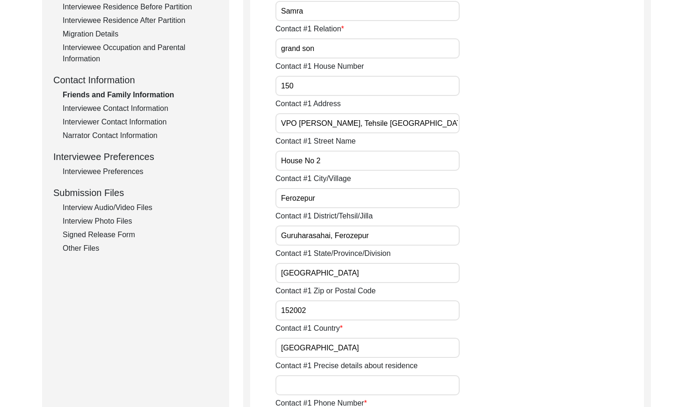
scroll to position [282, 0]
drag, startPoint x: 90, startPoint y: 108, endPoint x: 92, endPoint y: 122, distance: 13.7
click at [90, 108] on div "Interviewee Contact Information" at bounding box center [140, 107] width 155 height 11
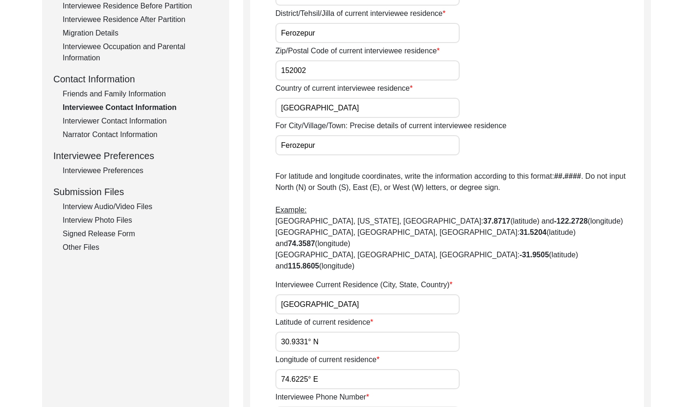
click at [93, 122] on div "Interviewer Contact Information" at bounding box center [140, 120] width 155 height 11
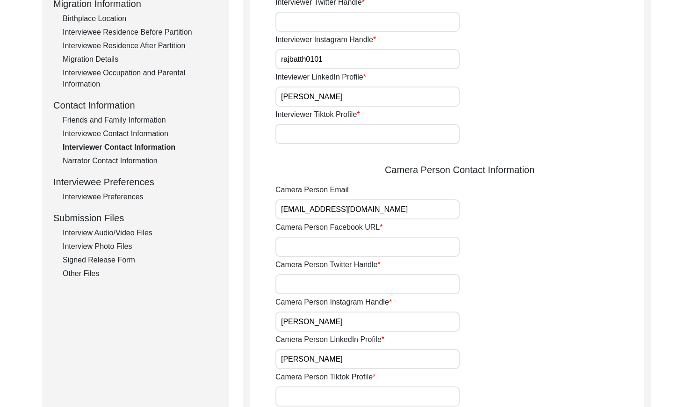
drag, startPoint x: 134, startPoint y: 159, endPoint x: 140, endPoint y: 152, distance: 9.3
click at [134, 159] on div "Narrator Contact Information" at bounding box center [140, 160] width 155 height 11
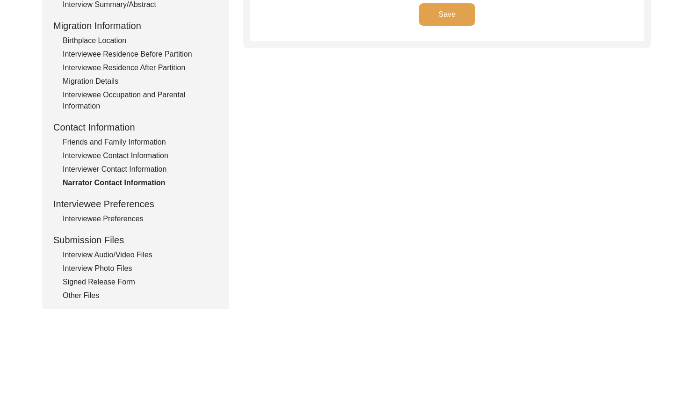
scroll to position [239, 0]
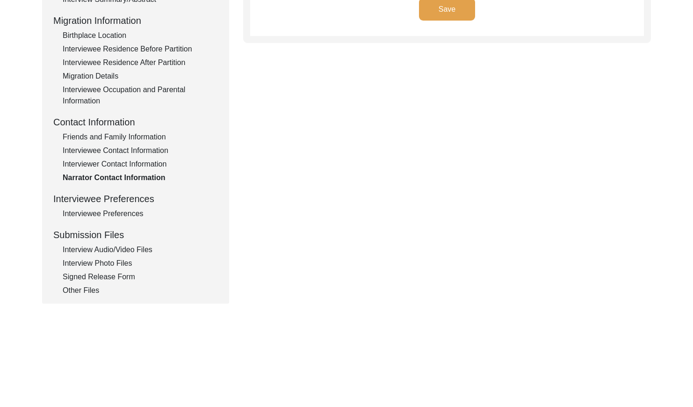
click at [130, 215] on div "Interviewee Preferences" at bounding box center [140, 213] width 155 height 11
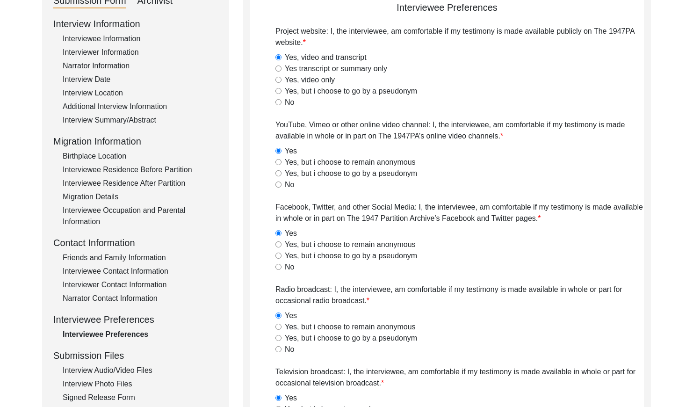
scroll to position [122, 0]
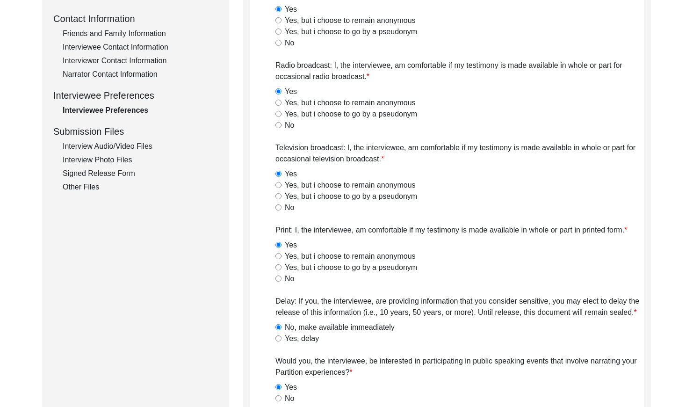
click at [133, 148] on div "Interview Audio/Video Files" at bounding box center [140, 146] width 155 height 11
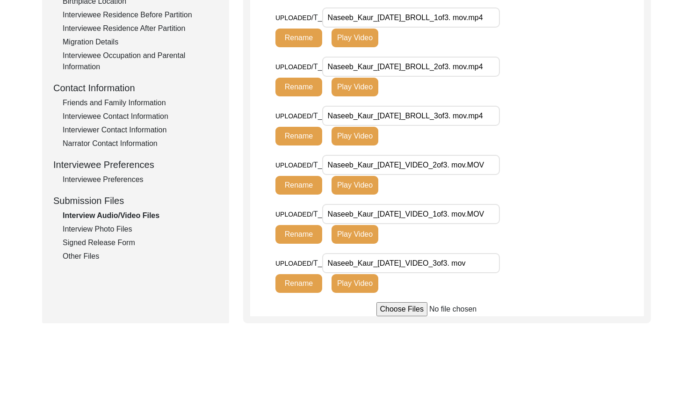
scroll to position [306, 0]
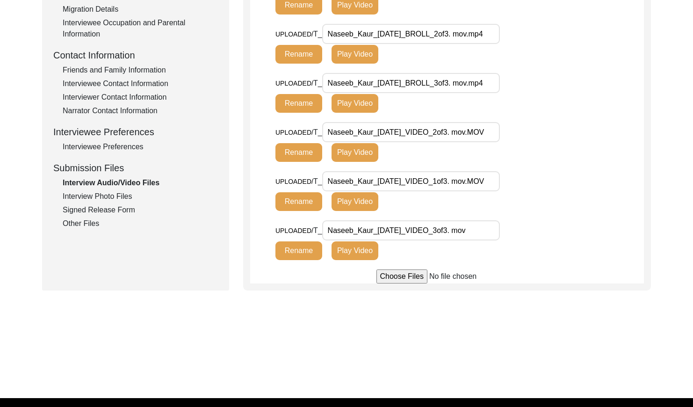
click at [108, 196] on div "Interview Photo Files" at bounding box center [140, 196] width 155 height 11
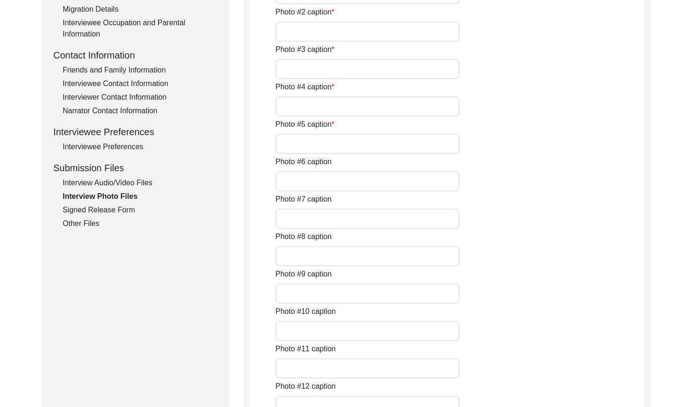
type input "Interviewee [PERSON_NAME] during the interview with her son [PERSON_NAME] and g…"
type input "Interviewee [PERSON_NAME] during the interview with the interviewer [PERSON_NAM…"
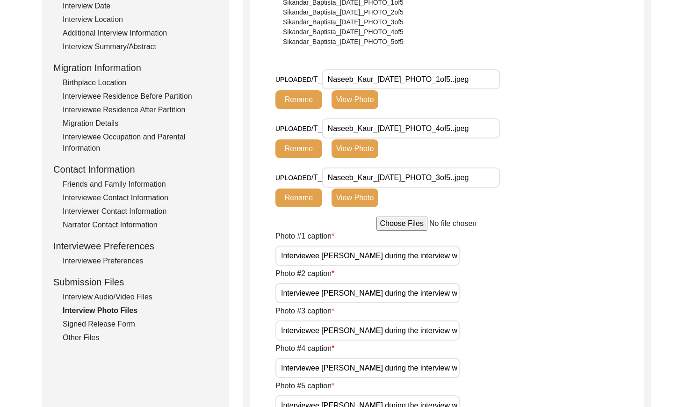
scroll to position [191, 0]
click at [106, 328] on div "Signed Release Form" at bounding box center [140, 324] width 155 height 11
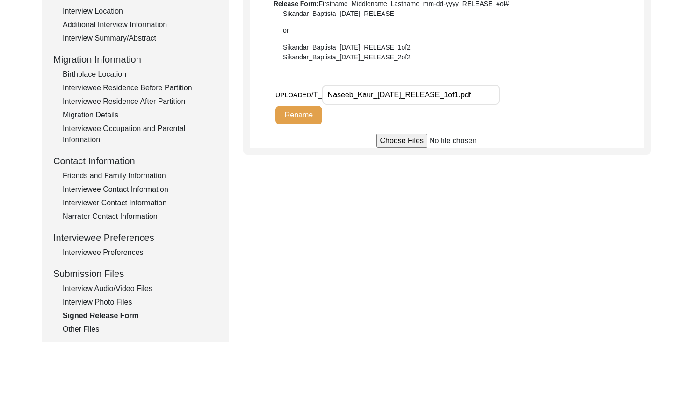
scroll to position [232, 0]
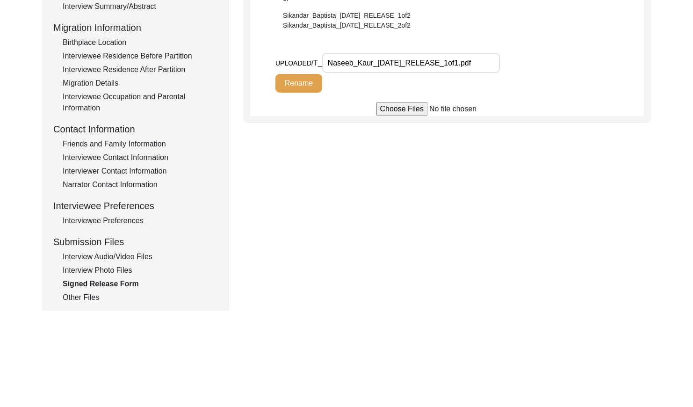
click at [83, 298] on div "Other Files" at bounding box center [140, 297] width 155 height 11
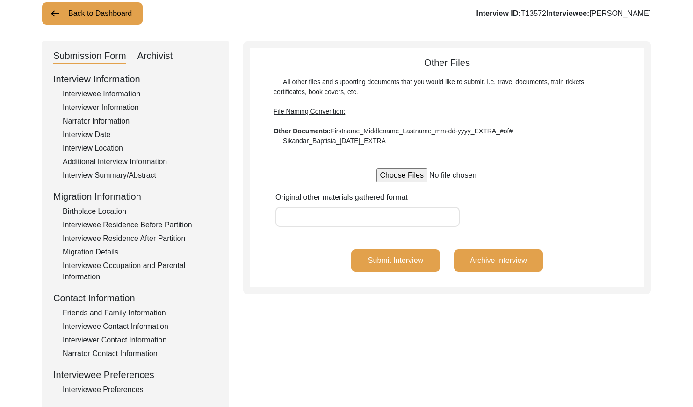
scroll to position [36, 0]
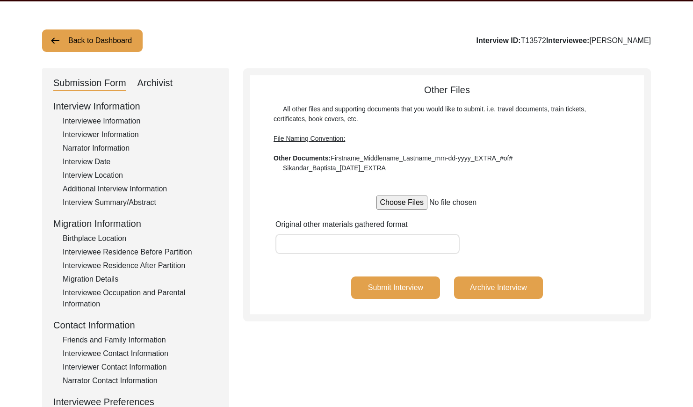
click at [87, 46] on button "Back to Dashboard" at bounding box center [92, 40] width 101 height 22
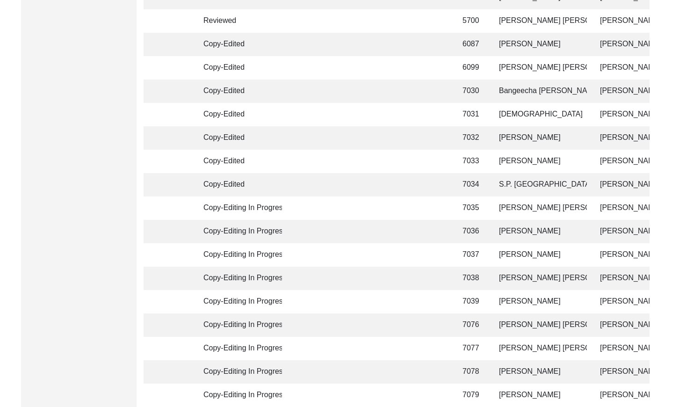
scroll to position [2210, 0]
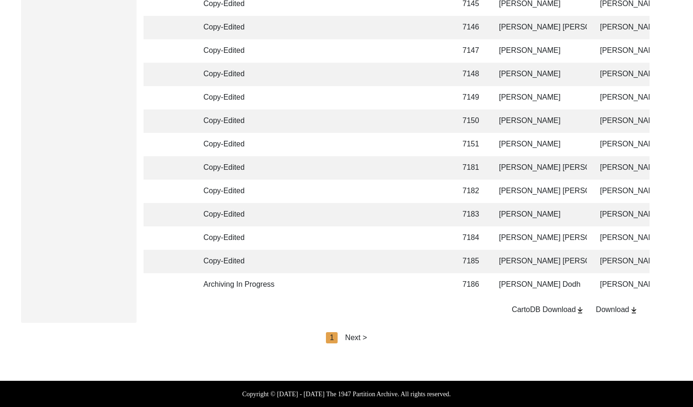
click at [361, 336] on div "Next >" at bounding box center [356, 337] width 22 height 11
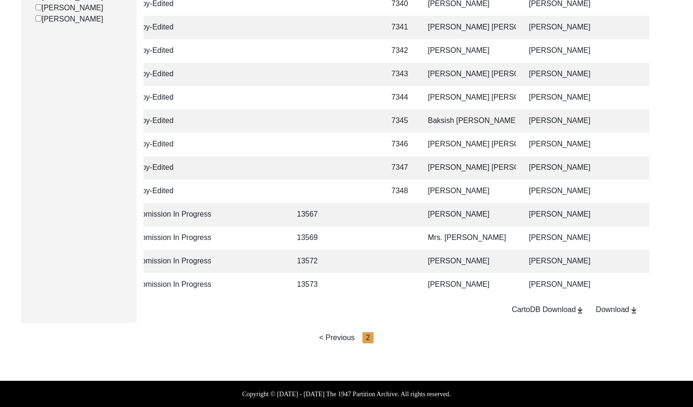
scroll to position [0, 79]
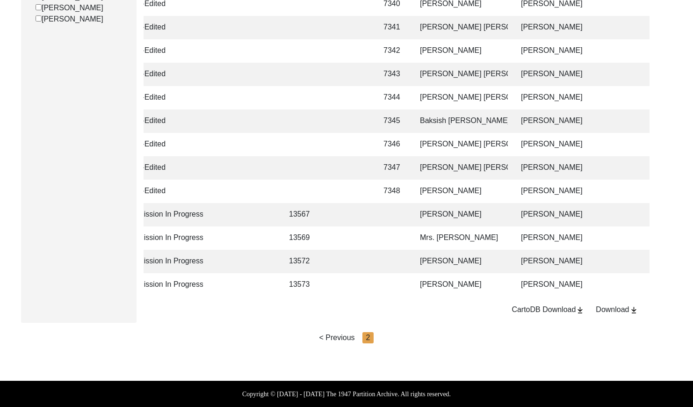
click at [405, 283] on td at bounding box center [392, 284] width 29 height 23
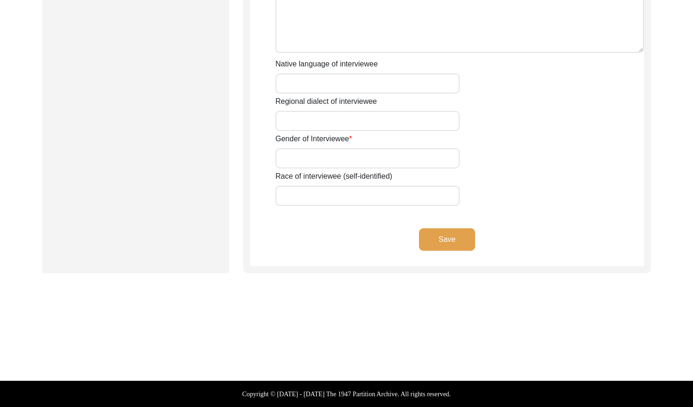
type input "Mrs."
type input "[PERSON_NAME]"
type input "Kaur"
type input "[PERSON_NAME]"
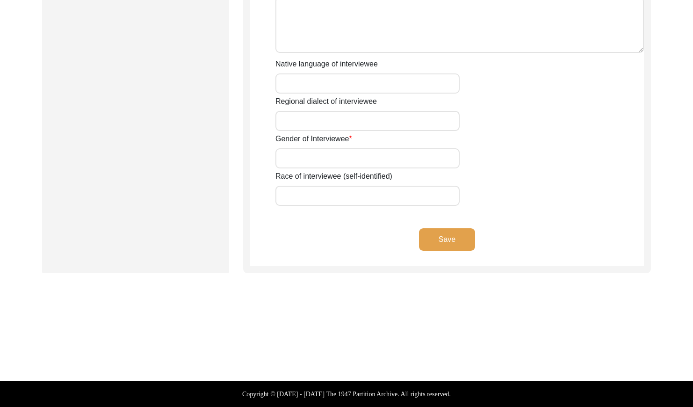
type input "[PERSON_NAME]"
type input "[DATE]"
type input "2 years"
type input "[DEMOGRAPHIC_DATA]"
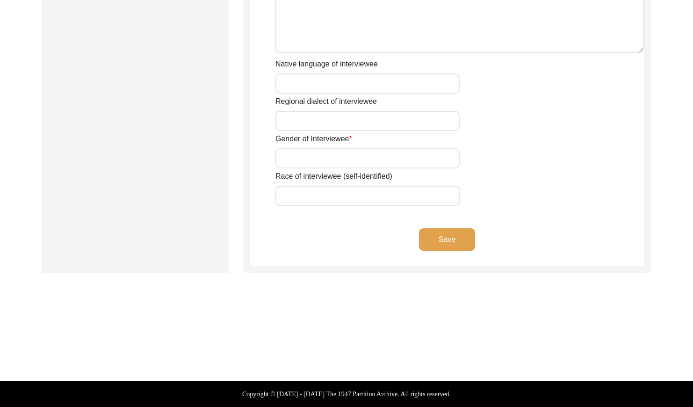
type input "[PERSON_NAME]"
type textarea "[PERSON_NAME]"
type input "Punjabi"
type input "[GEOGRAPHIC_DATA]"
type input "[DEMOGRAPHIC_DATA]"
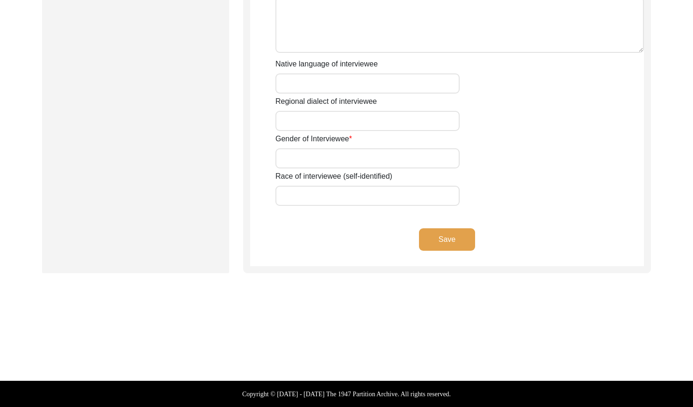
type input "Jatt"
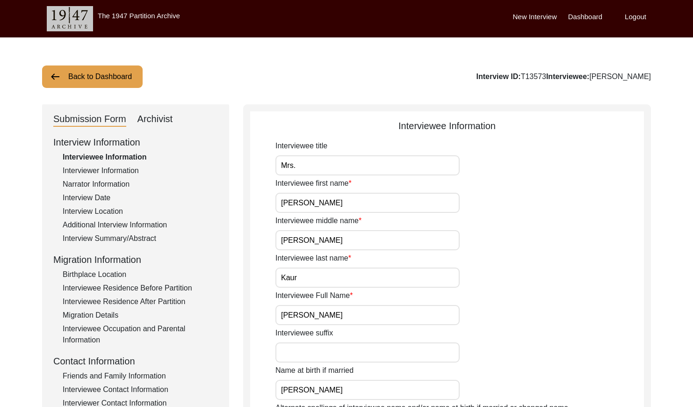
drag, startPoint x: 526, startPoint y: 76, endPoint x: 500, endPoint y: 77, distance: 25.3
click at [500, 77] on div "Interview ID: T13573 Interviewee: [PERSON_NAME]" at bounding box center [563, 76] width 174 height 11
copy div "T13573"
click at [129, 166] on div "Interviewer Information" at bounding box center [140, 170] width 155 height 11
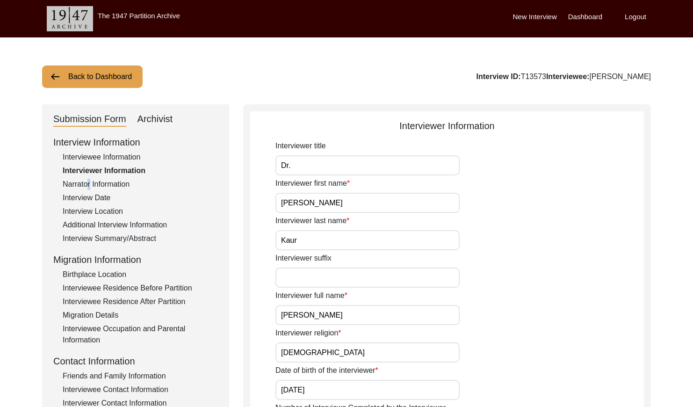
drag, startPoint x: 85, startPoint y: 183, endPoint x: 90, endPoint y: 180, distance: 6.5
click at [86, 183] on div "Narrator Information" at bounding box center [140, 184] width 155 height 11
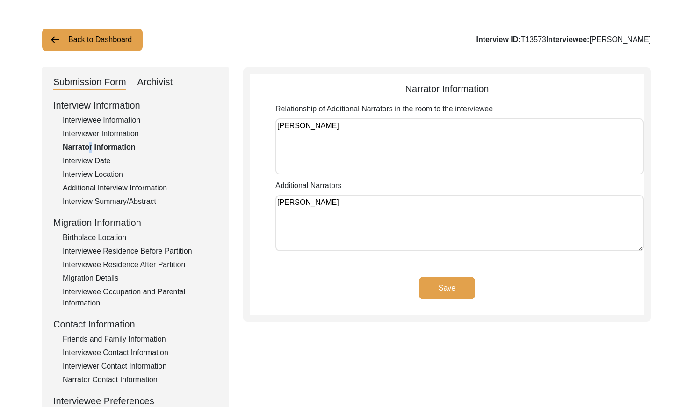
scroll to position [58, 0]
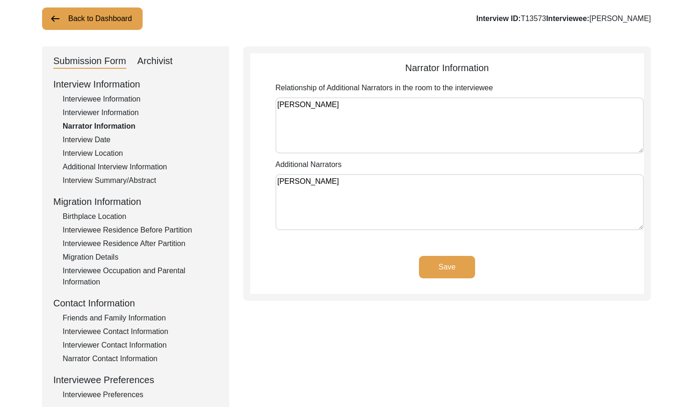
click at [85, 141] on div "Interview Date" at bounding box center [140, 139] width 155 height 11
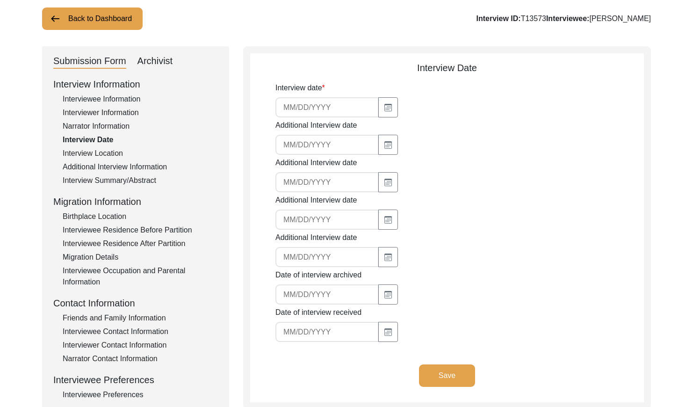
type input "[DATE]"
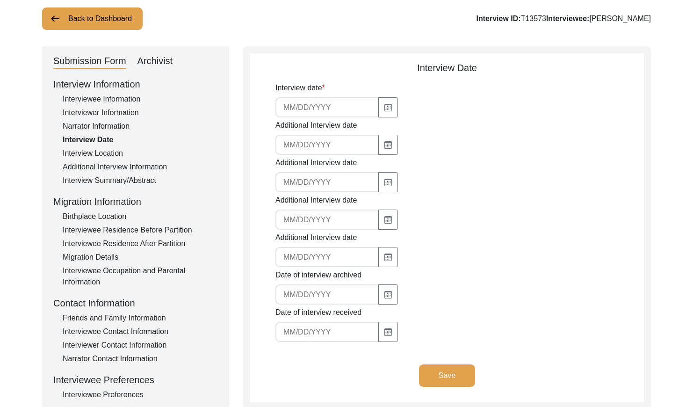
type input "[DATE]"
click at [91, 152] on div "Interview Location" at bounding box center [140, 153] width 155 height 11
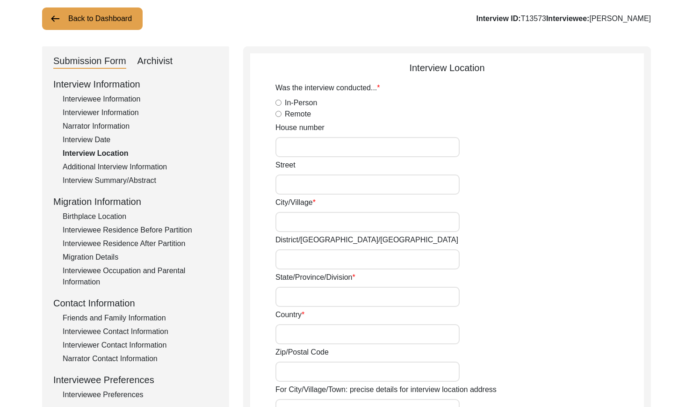
radio input "true"
type input "50"
type input "2nd"
type input "Ferozepur"
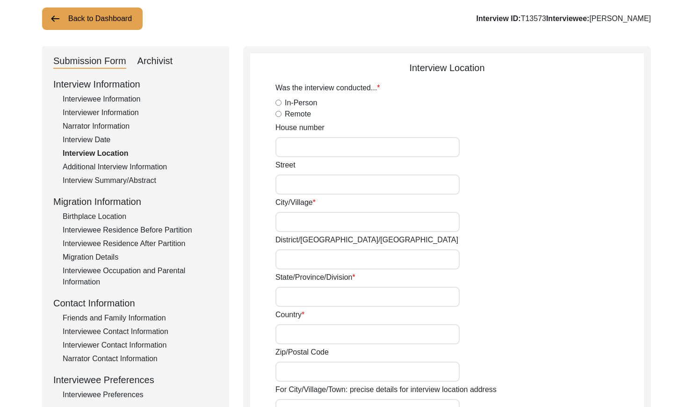
type input "[GEOGRAPHIC_DATA]"
type input "152002"
type input "VPO [PERSON_NAME], Tehsile [GEOGRAPHIC_DATA]"
type input "Ferozepur"
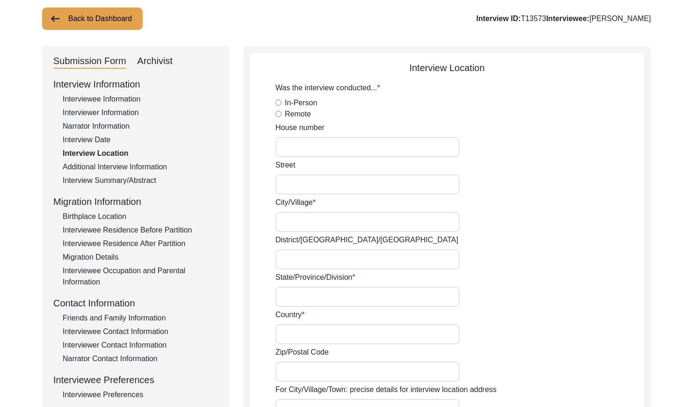
type input "30.9331° N"
type input "74.6225° E"
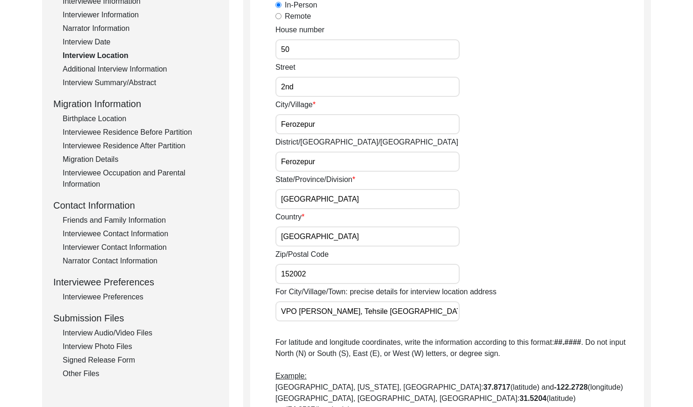
scroll to position [96, 0]
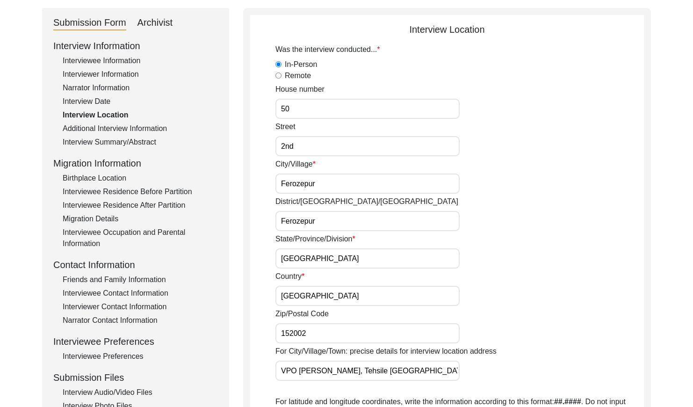
click at [150, 124] on div "Additional Interview Information" at bounding box center [140, 128] width 155 height 11
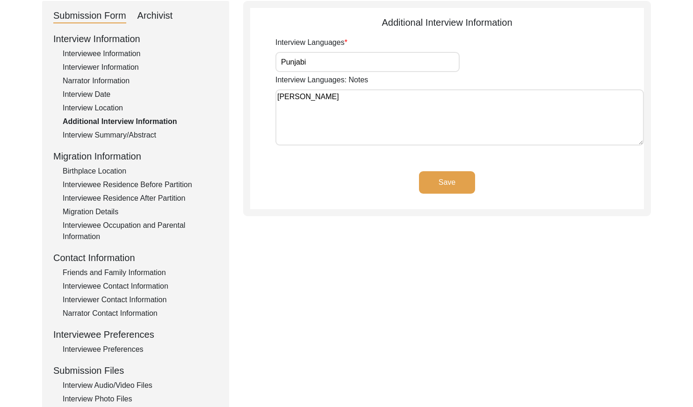
scroll to position [104, 0]
click at [146, 129] on div "Interview Summary/Abstract" at bounding box center [140, 134] width 155 height 11
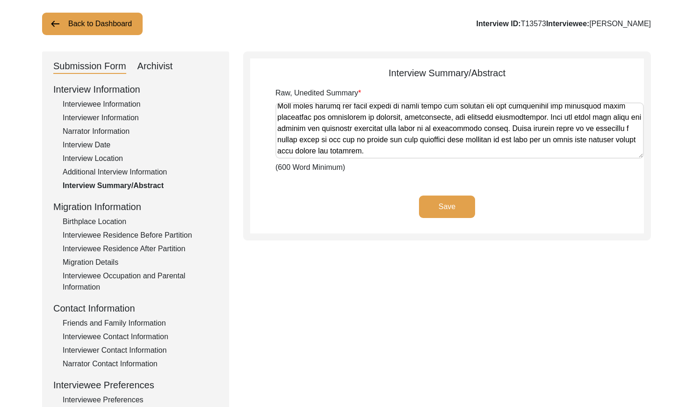
scroll to position [55, 0]
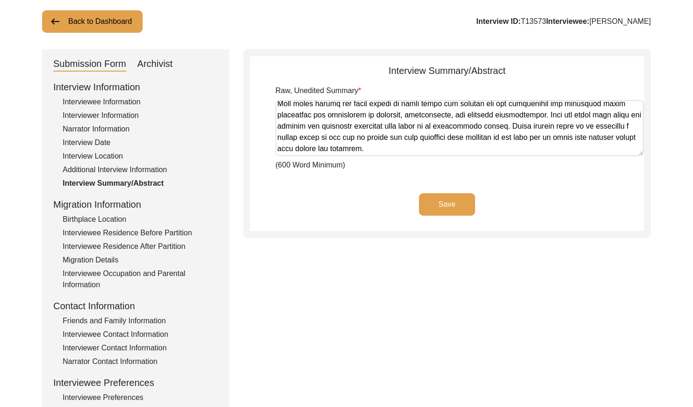
click at [108, 220] on div "Birthplace Location" at bounding box center [140, 219] width 155 height 11
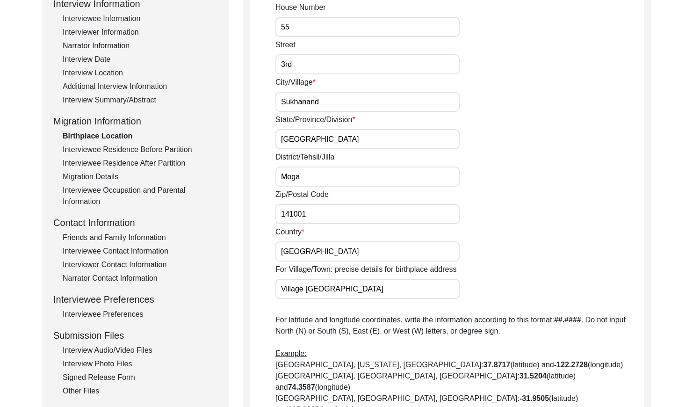
click at [162, 148] on div "Interviewee Residence Before Partition" at bounding box center [140, 149] width 155 height 11
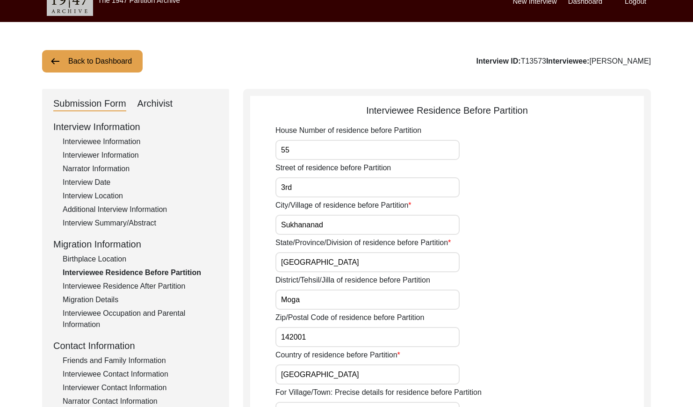
scroll to position [0, 0]
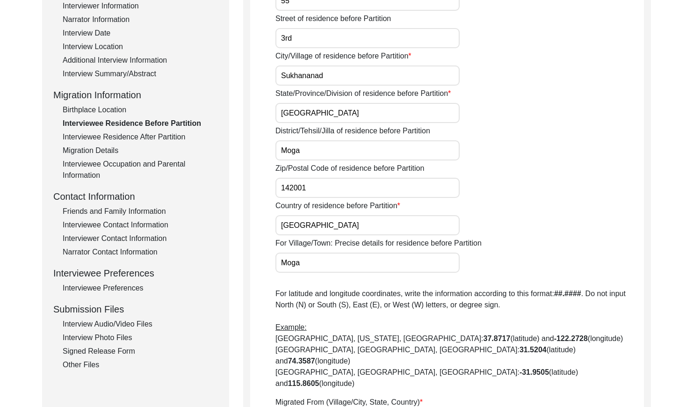
click at [172, 136] on div "Interviewee Residence After Partition" at bounding box center [140, 136] width 155 height 11
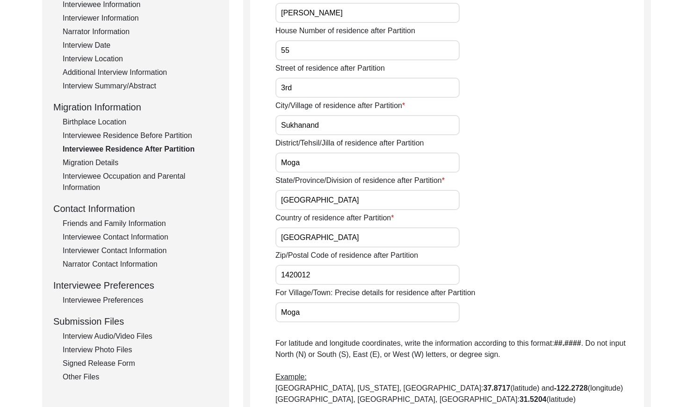
scroll to position [159, 0]
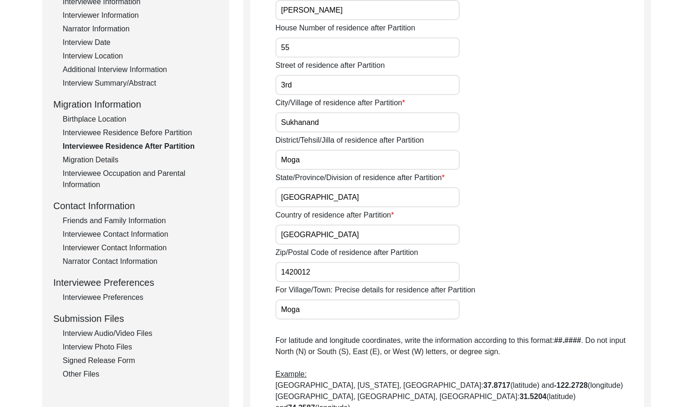
click at [103, 159] on div "Migration Details" at bounding box center [140, 159] width 155 height 11
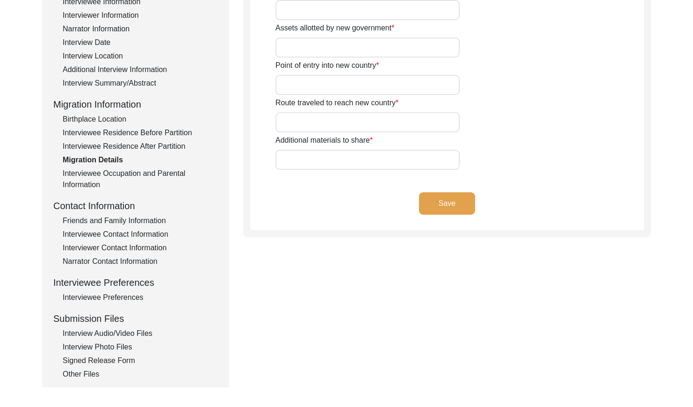
type input "[PERSON_NAME]"
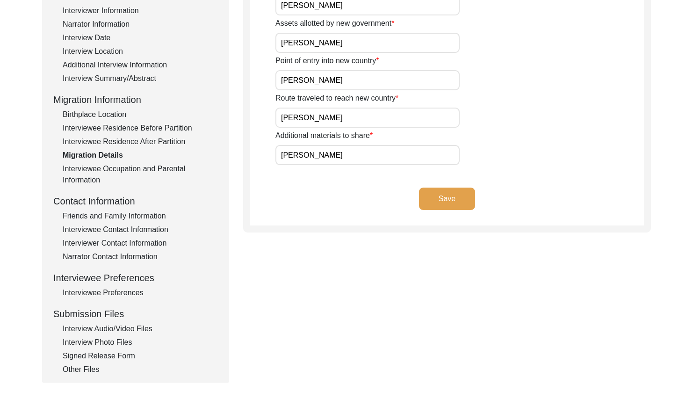
scroll to position [166, 0]
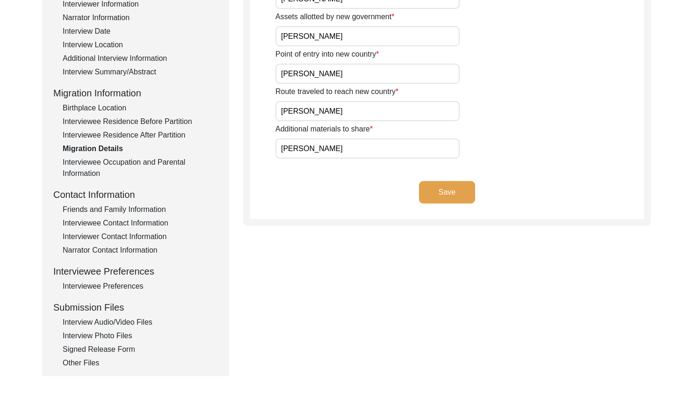
click at [153, 136] on div "Interviewee Residence After Partition" at bounding box center [140, 135] width 155 height 11
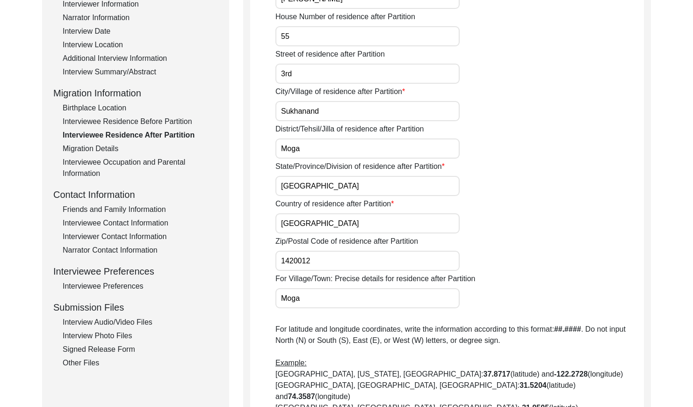
click at [144, 157] on div "Interviewee Occupation and Parental Information" at bounding box center [140, 168] width 155 height 22
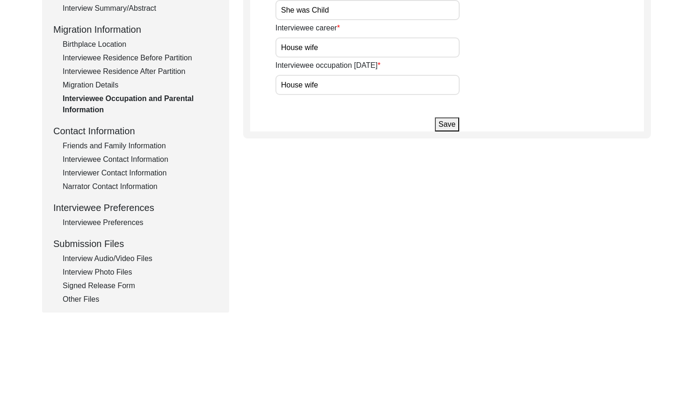
scroll to position [269, 0]
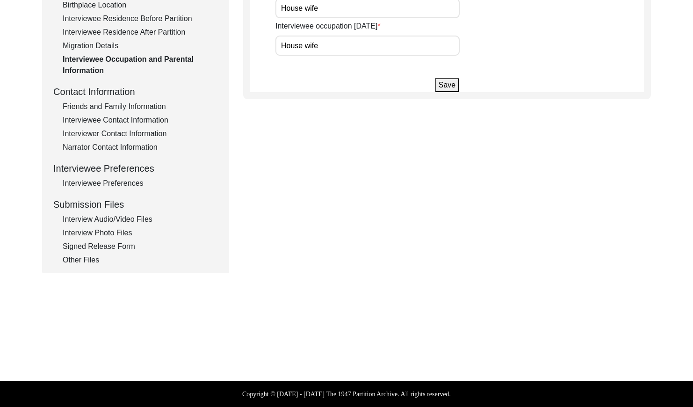
click at [138, 103] on div "Friends and Family Information" at bounding box center [140, 106] width 155 height 11
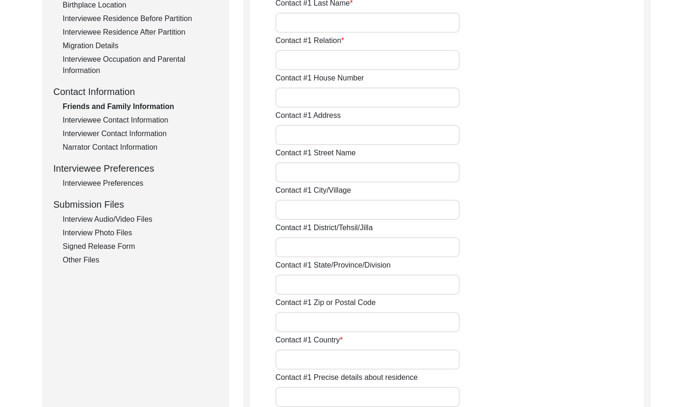
type input "[PERSON_NAME]"
type input "Hameer"
type input "[PERSON_NAME]"
type input "Son"
type input "50"
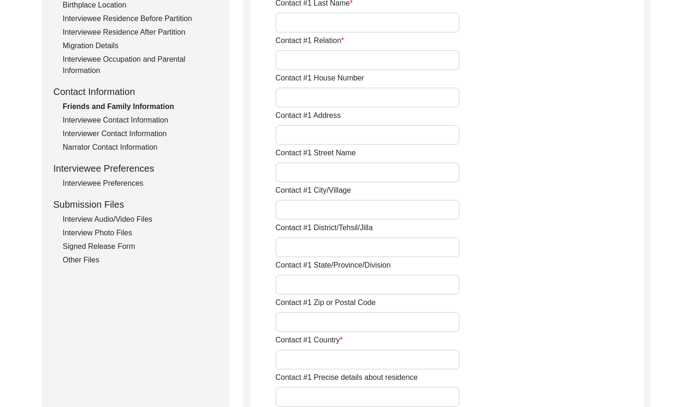
type input "Village [PERSON_NAME], [GEOGRAPHIC_DATA]"
type input "3rd"
type input "Village [PERSON_NAME], [GEOGRAPHIC_DATA]"
type input "Guruharasahai, Ferozepur"
type input "[GEOGRAPHIC_DATA]"
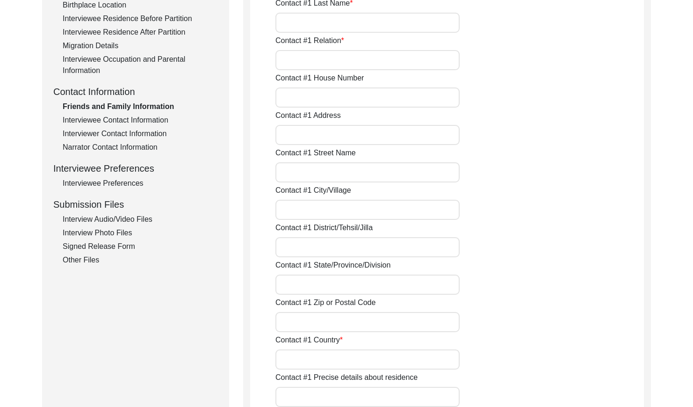
type input "152002"
type input "[GEOGRAPHIC_DATA]"
type input "9463342173"
type input "[EMAIL_ADDRESS][DOMAIN_NAME]"
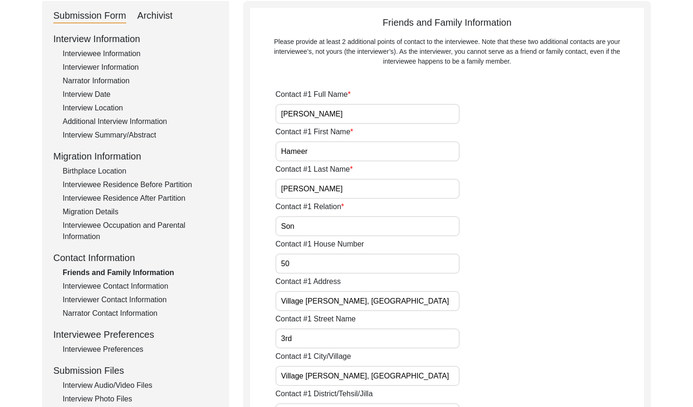
scroll to position [104, 0]
click at [161, 283] on div "Interviewee Contact Information" at bounding box center [140, 285] width 155 height 11
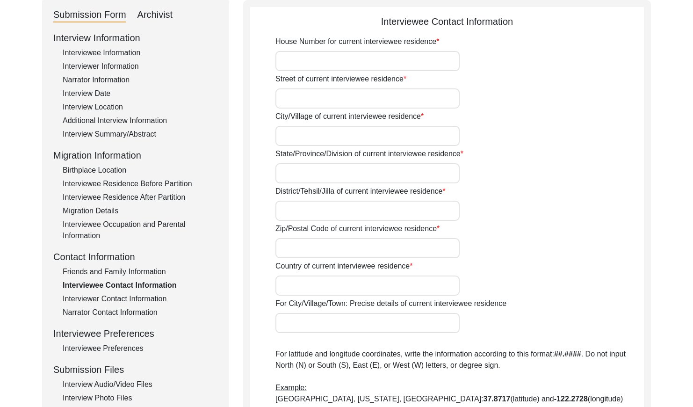
type input "50"
type input "2nd"
type input "Village [PERSON_NAME], [GEOGRAPHIC_DATA]"
type input "[GEOGRAPHIC_DATA]"
type input "Ferozepur"
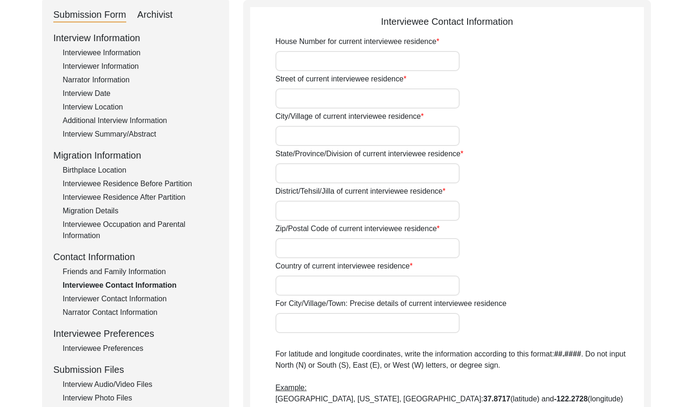
type input "152002"
type input "[GEOGRAPHIC_DATA]"
type input "Village [PERSON_NAME], [GEOGRAPHIC_DATA]"
type input "[GEOGRAPHIC_DATA]"
type input "30.9331° N"
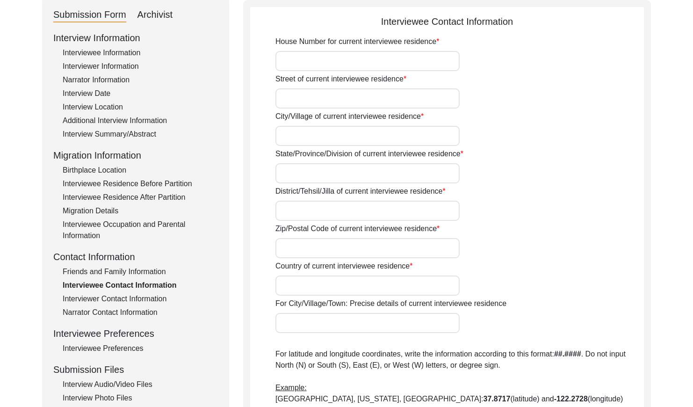
type input "74.6225° E"
type input "09463342173"
type input "[EMAIL_ADDRESS][DOMAIN_NAME]"
type textarea "[PERSON_NAME]"
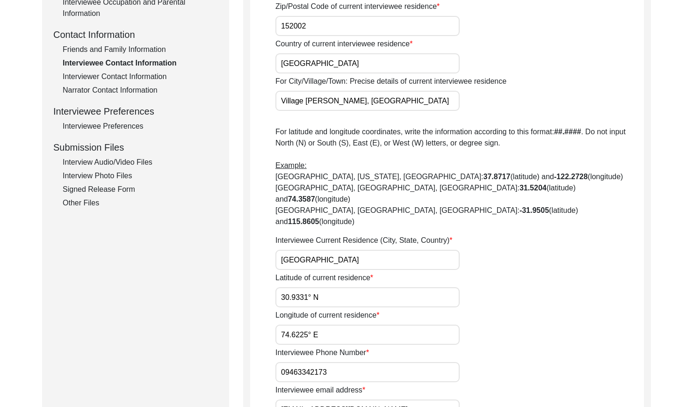
scroll to position [329, 0]
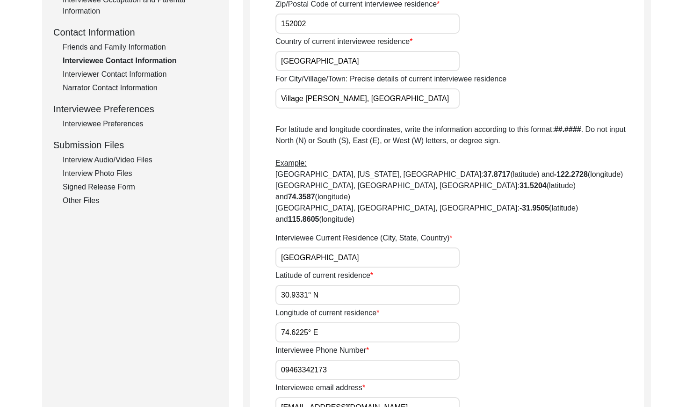
click at [135, 73] on div "Interviewer Contact Information" at bounding box center [140, 74] width 155 height 11
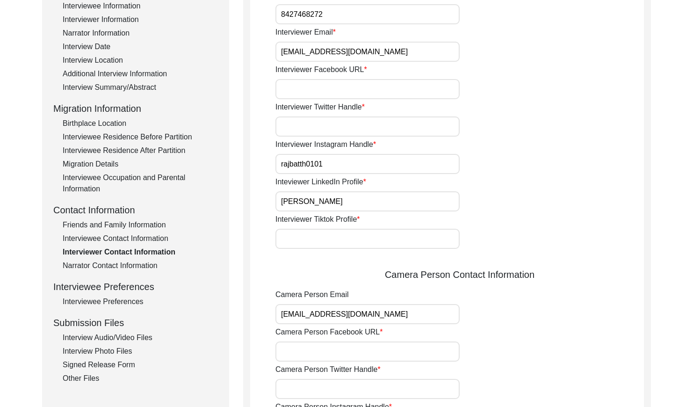
scroll to position [159, 0]
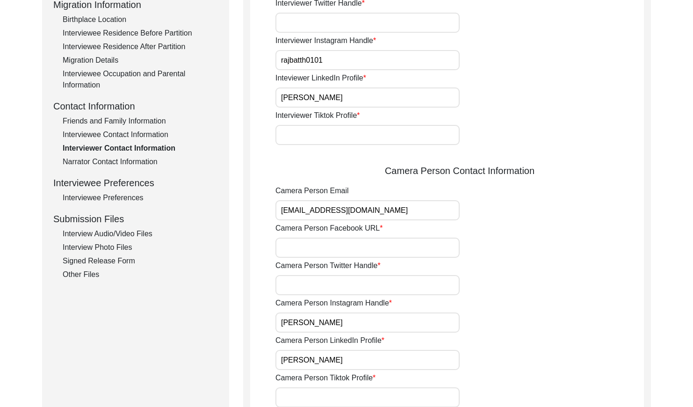
drag, startPoint x: 120, startPoint y: 159, endPoint x: 124, endPoint y: 156, distance: 5.2
click at [121, 157] on div "Narrator Contact Information" at bounding box center [140, 161] width 155 height 11
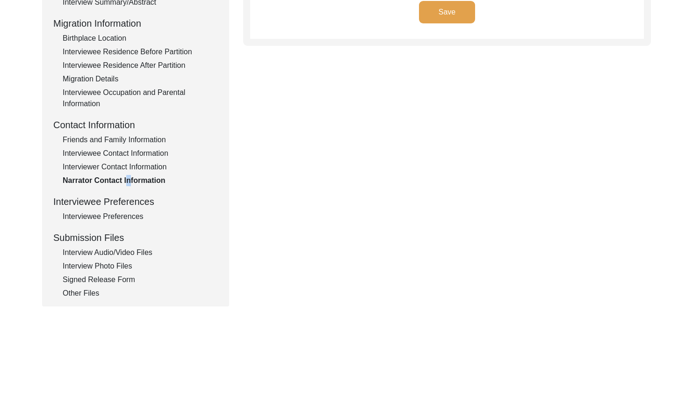
scroll to position [269, 0]
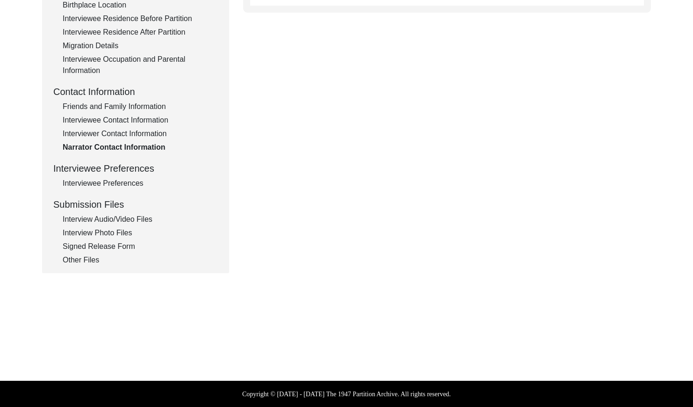
click at [128, 185] on div "Interviewee Preferences" at bounding box center [140, 183] width 155 height 11
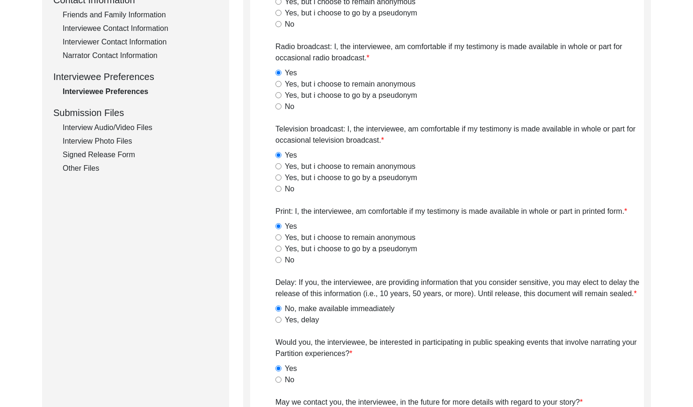
click at [146, 130] on div "Interview Audio/Video Files" at bounding box center [140, 127] width 155 height 11
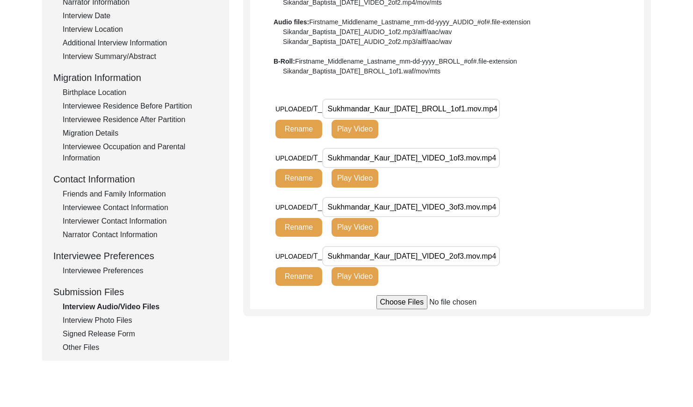
scroll to position [0, 13]
click at [128, 318] on div "Interview Photo Files" at bounding box center [140, 320] width 155 height 11
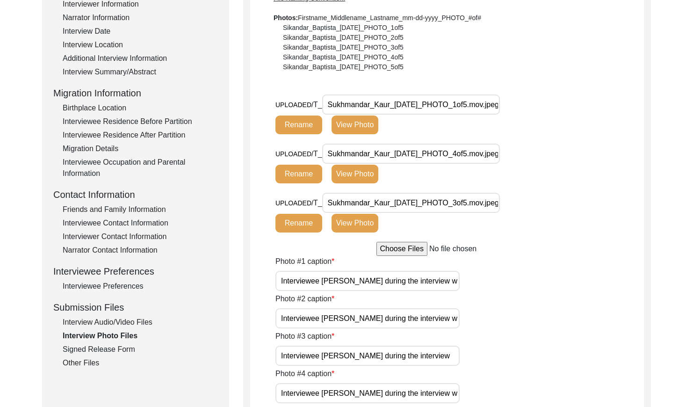
scroll to position [161, 0]
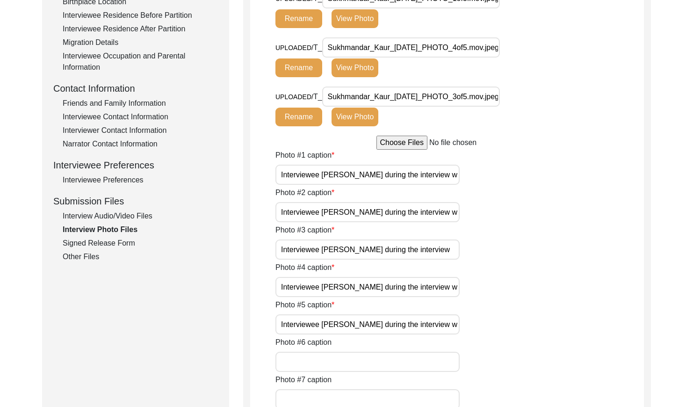
click at [102, 243] on div "Signed Release Form" at bounding box center [140, 243] width 155 height 11
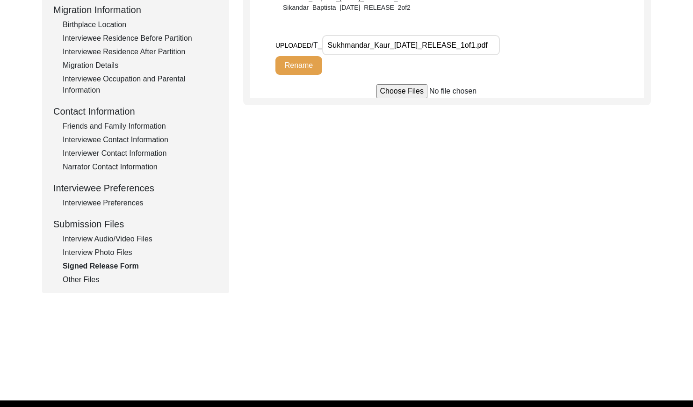
scroll to position [0, 4]
click at [85, 279] on div "Other Files" at bounding box center [140, 279] width 155 height 11
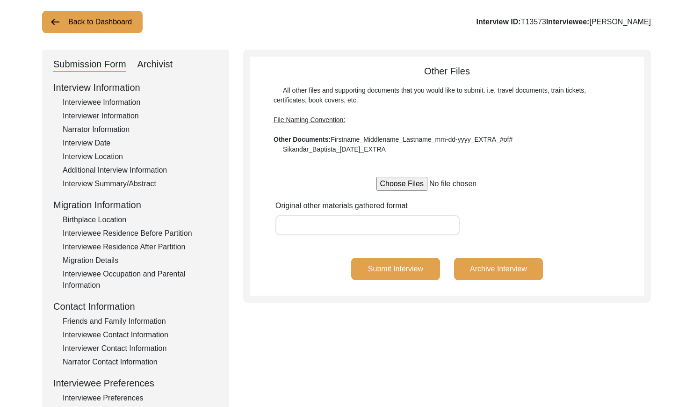
scroll to position [54, 0]
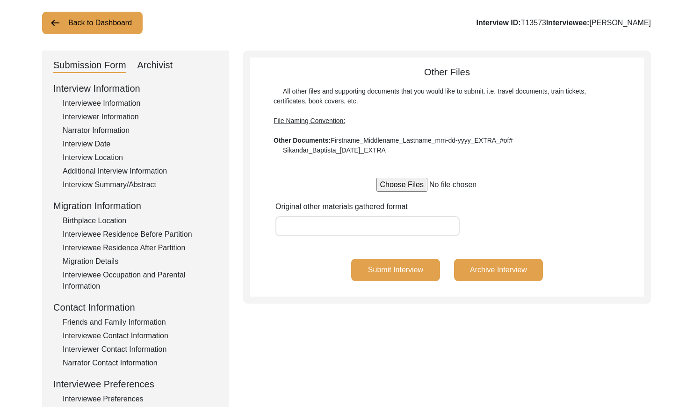
click at [106, 24] on button "Back to Dashboard" at bounding box center [92, 23] width 101 height 22
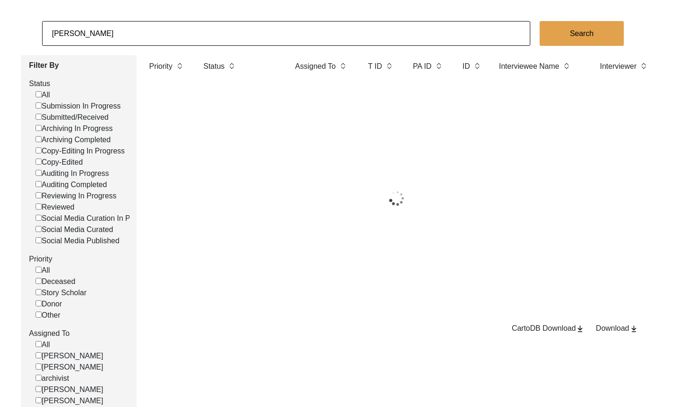
click at [123, 33] on input "[PERSON_NAME]" at bounding box center [286, 33] width 488 height 25
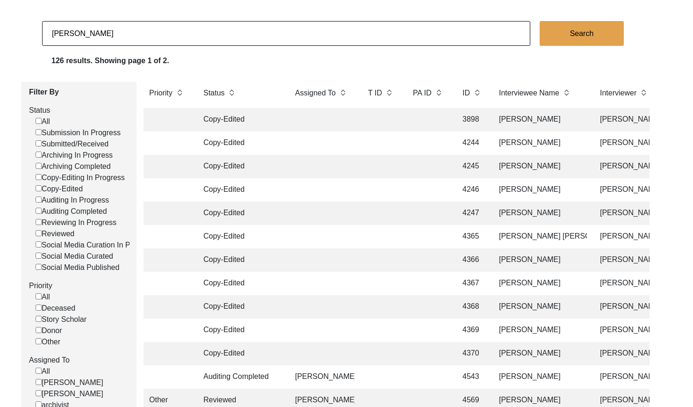
click at [123, 33] on input "[PERSON_NAME]" at bounding box center [286, 33] width 488 height 25
checkbox input "false"
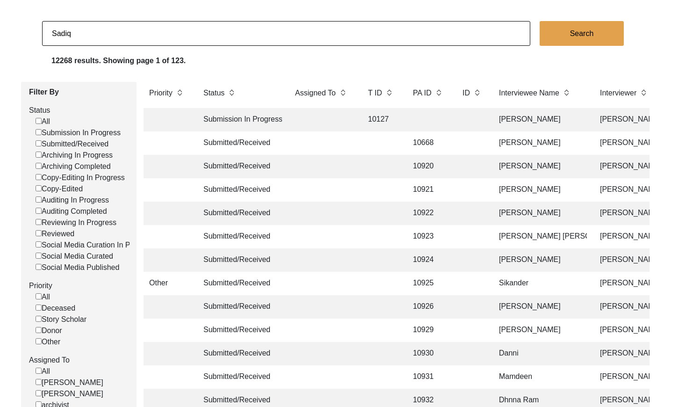
type input "[PERSON_NAME]"
click at [579, 29] on button "Search" at bounding box center [582, 33] width 84 height 25
checkbox input "false"
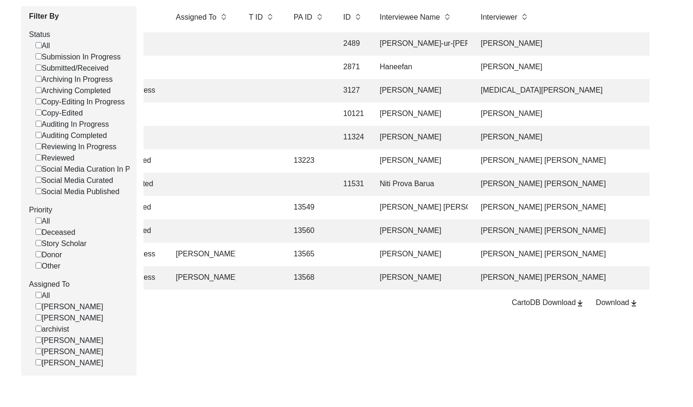
scroll to position [0, 120]
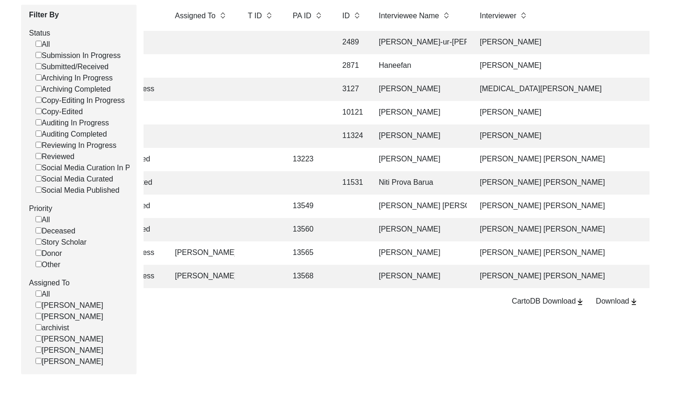
click at [438, 231] on td "[PERSON_NAME]" at bounding box center [420, 229] width 94 height 23
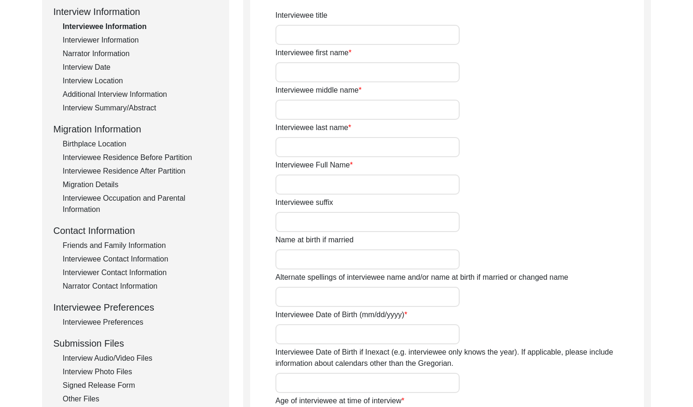
type input "Begum"
type input "Sanowara"
type input "nil"
type input "Begum"
type input "[PERSON_NAME]"
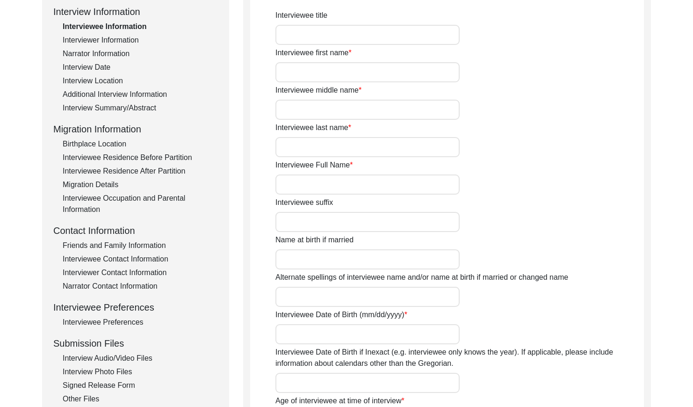
type input "[DATE]"
type input "1943"
type input "82"
type input "[DEMOGRAPHIC_DATA]"
type input "Bangla"
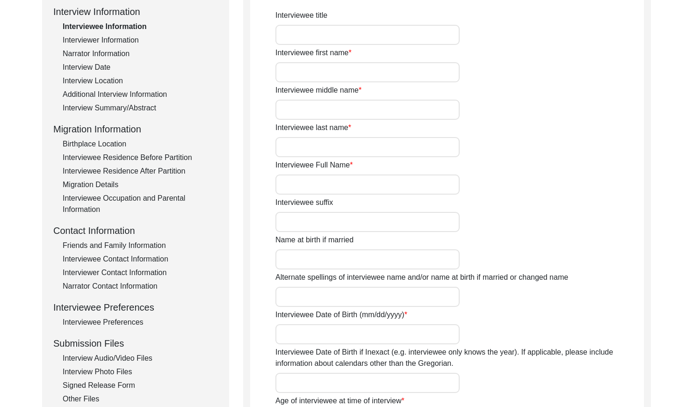
type input "Chatgaiya"
type input "[DEMOGRAPHIC_DATA]"
type input "South Asian"
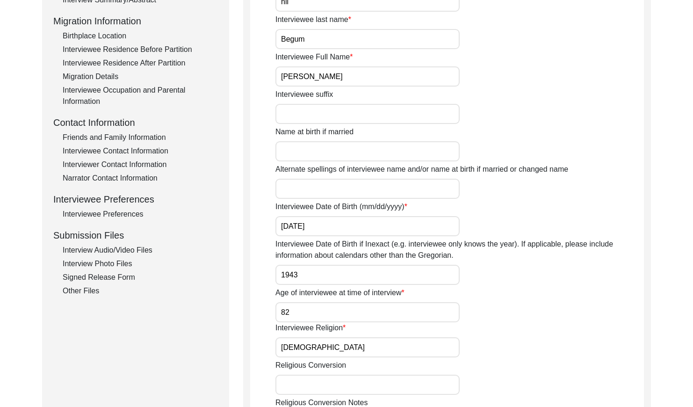
scroll to position [269, 0]
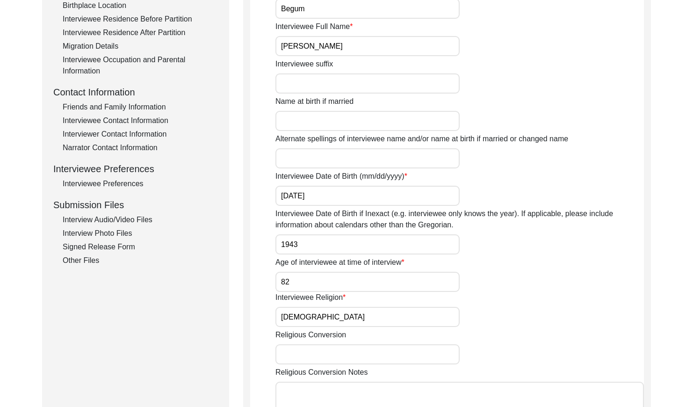
click at [89, 256] on div "Other Files" at bounding box center [140, 260] width 155 height 11
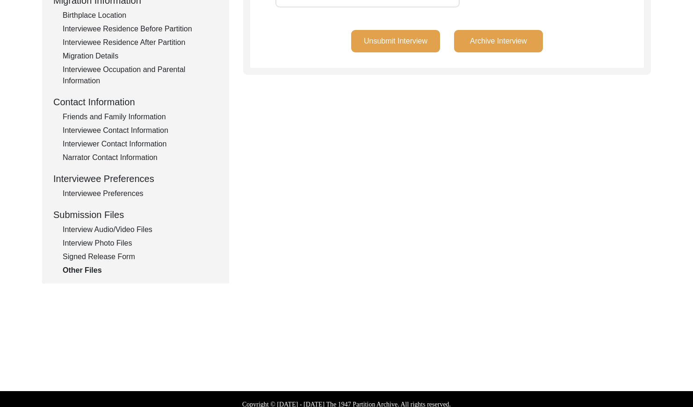
scroll to position [269, 0]
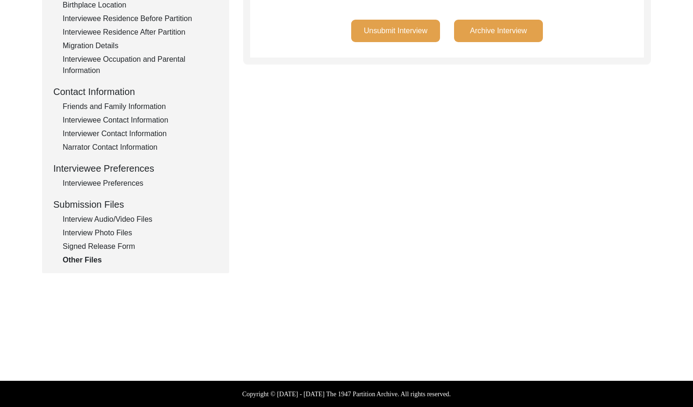
click at [113, 245] on div "Signed Release Form" at bounding box center [140, 246] width 155 height 11
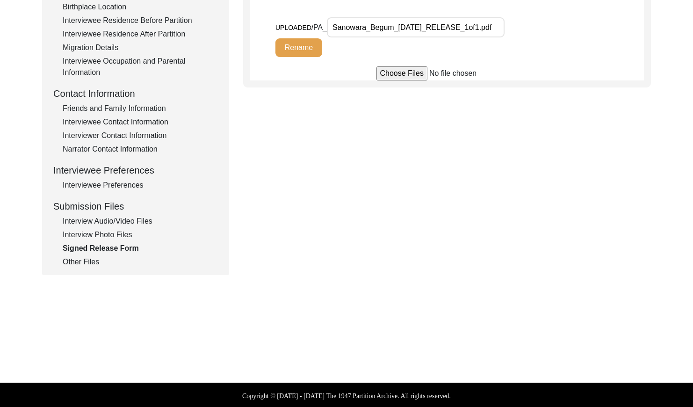
click at [122, 230] on div "Interview Photo Files" at bounding box center [140, 234] width 155 height 11
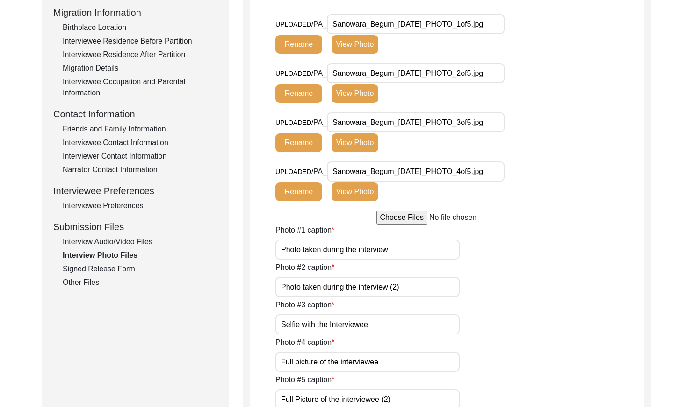
scroll to position [249, 0]
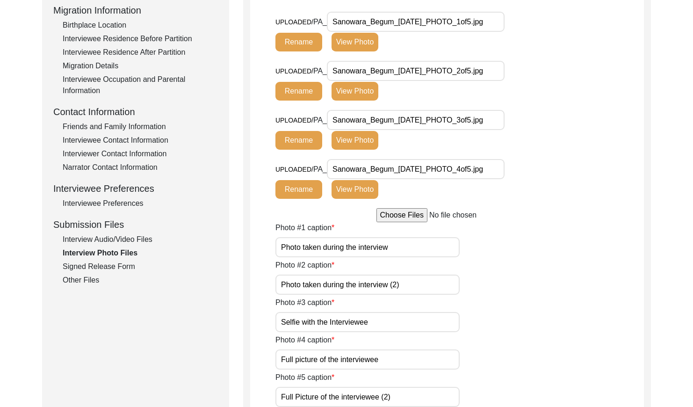
click at [127, 234] on div "Interview Audio/Video Files" at bounding box center [140, 239] width 155 height 11
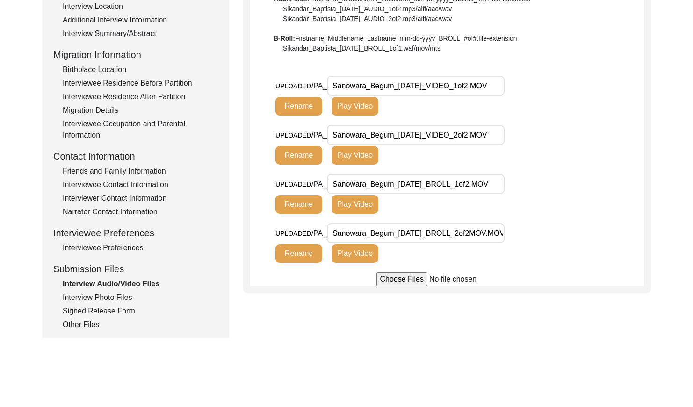
scroll to position [203, 0]
